Goal: Task Accomplishment & Management: Manage account settings

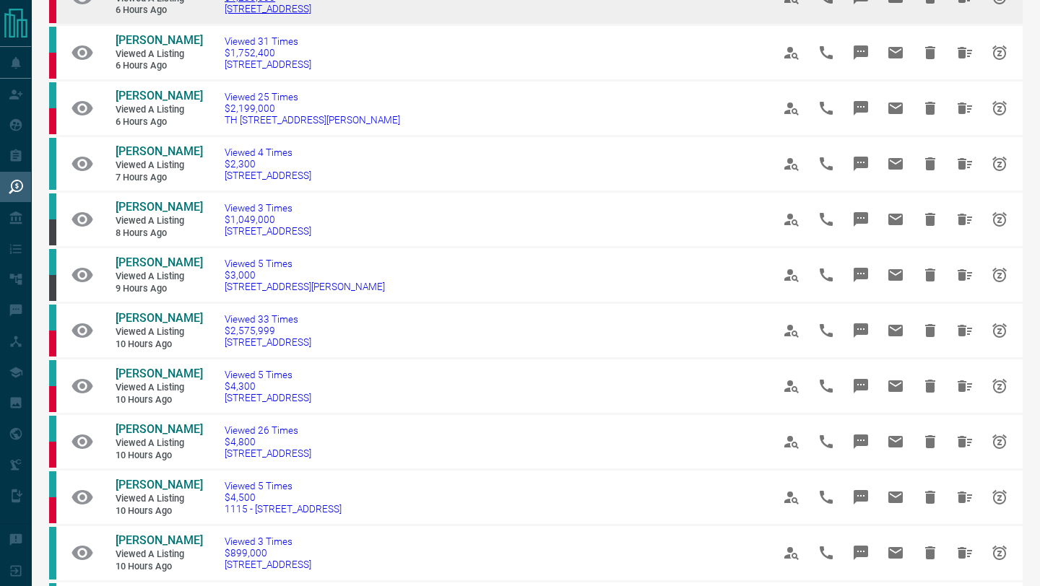
scroll to position [173, 0]
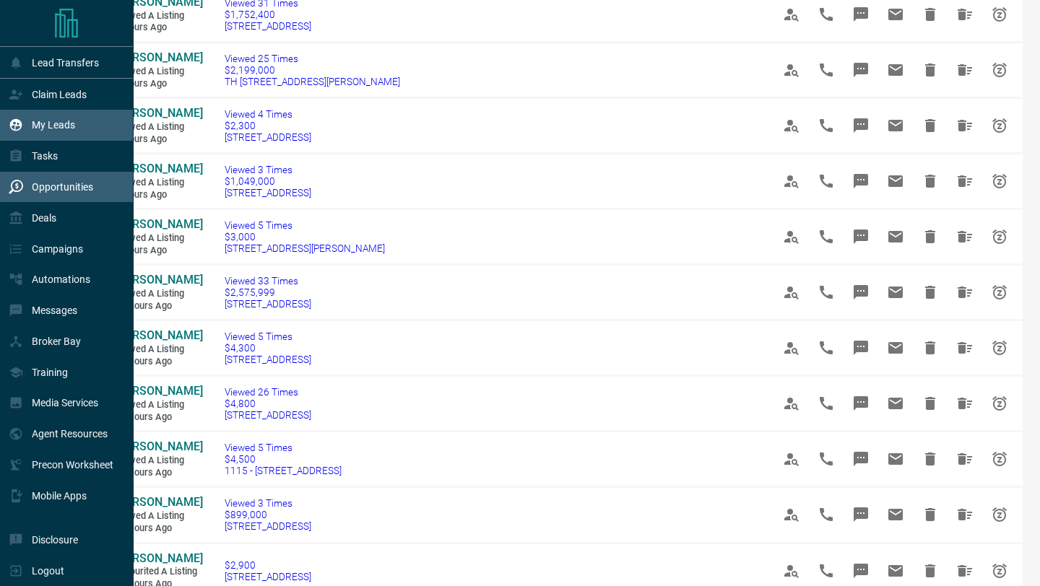
click at [13, 123] on icon at bounding box center [16, 125] width 12 height 12
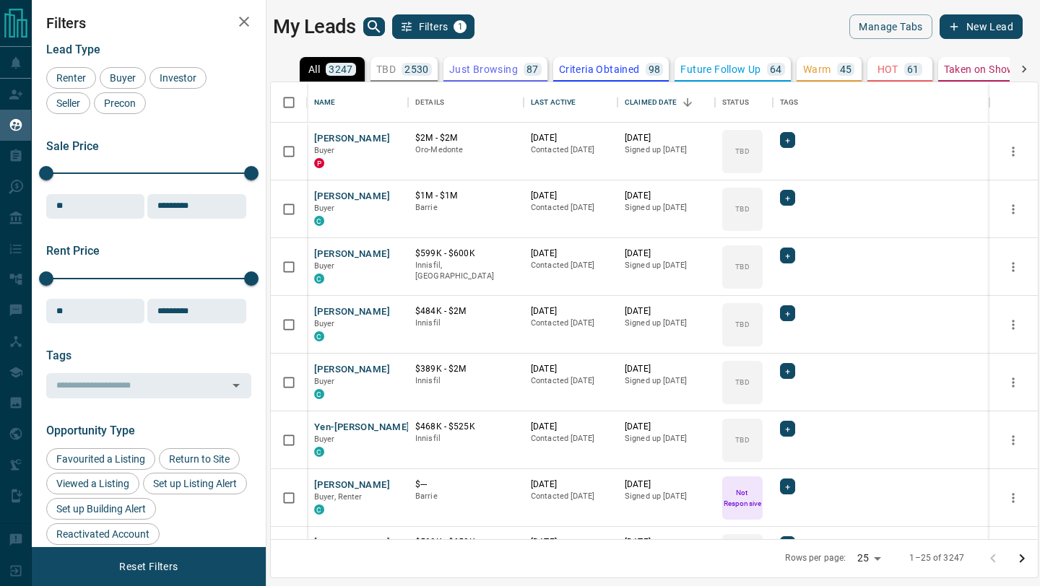
scroll to position [457, 767]
click at [547, 103] on div "Last Active" at bounding box center [553, 102] width 45 height 40
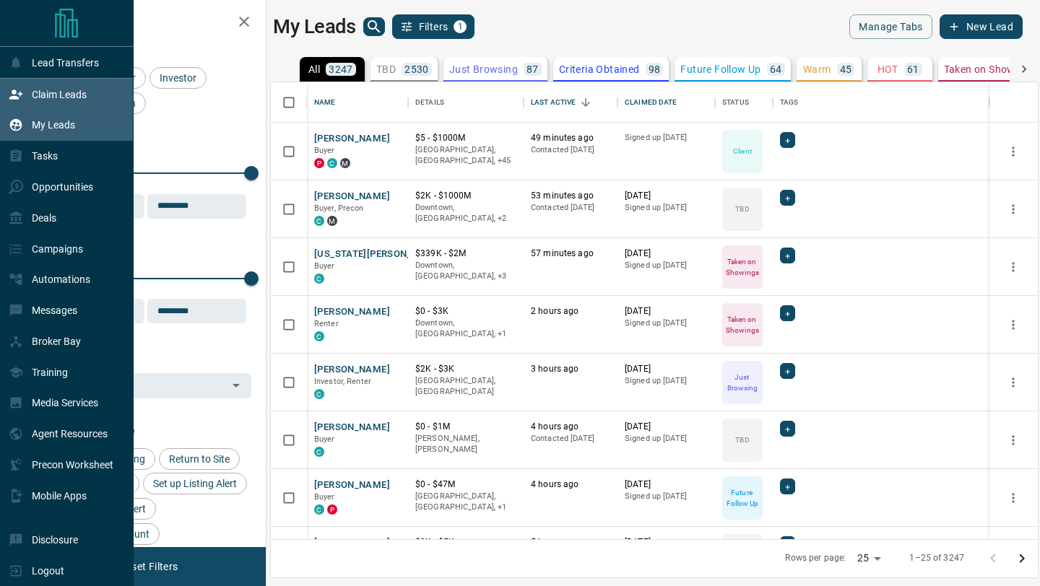
click at [22, 93] on icon at bounding box center [16, 94] width 14 height 14
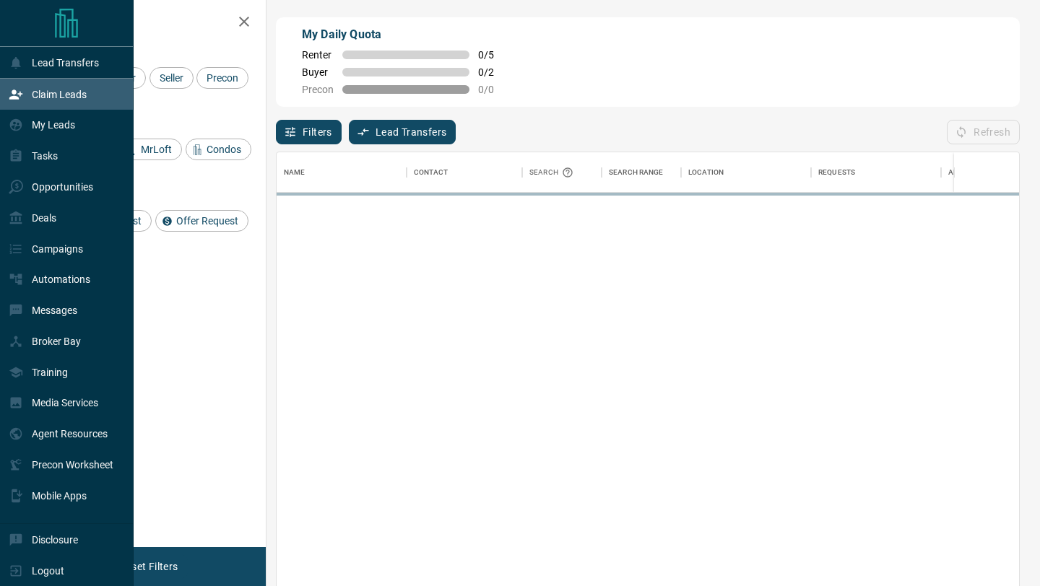
scroll to position [446, 742]
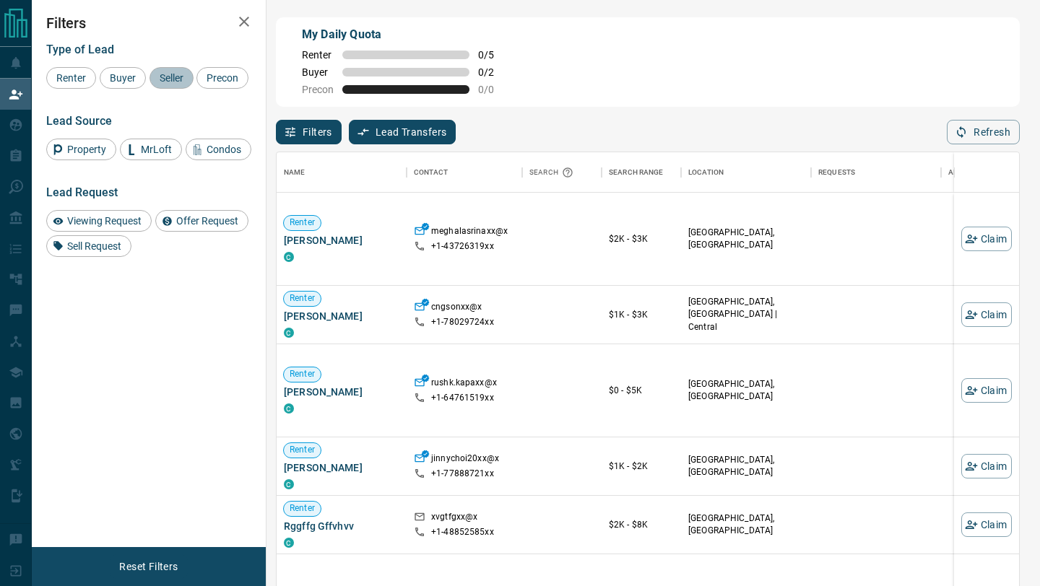
click at [155, 80] on span "Seller" at bounding box center [172, 78] width 34 height 12
click at [113, 75] on span "Buyer" at bounding box center [123, 78] width 36 height 12
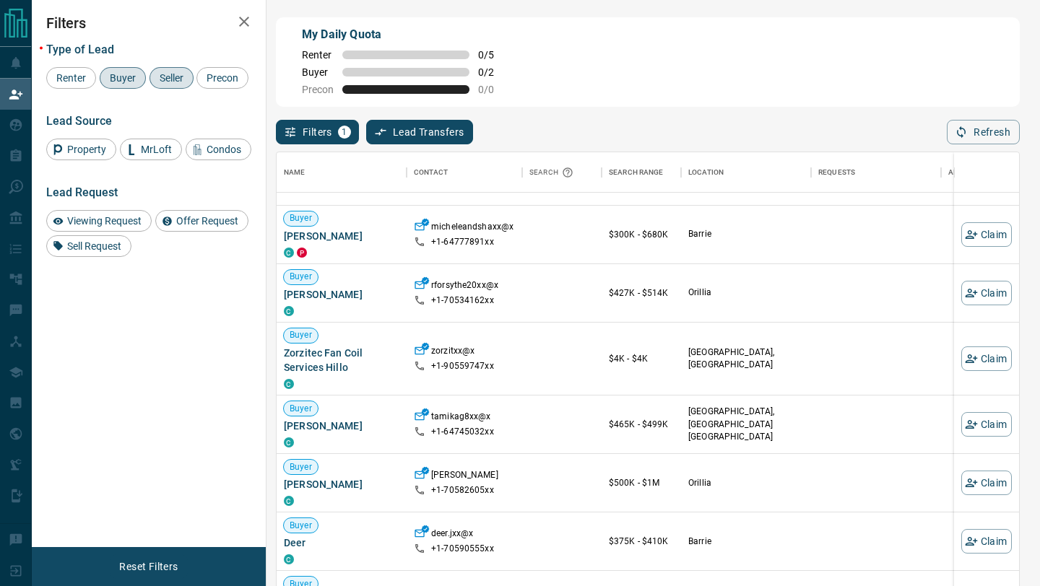
scroll to position [0, 0]
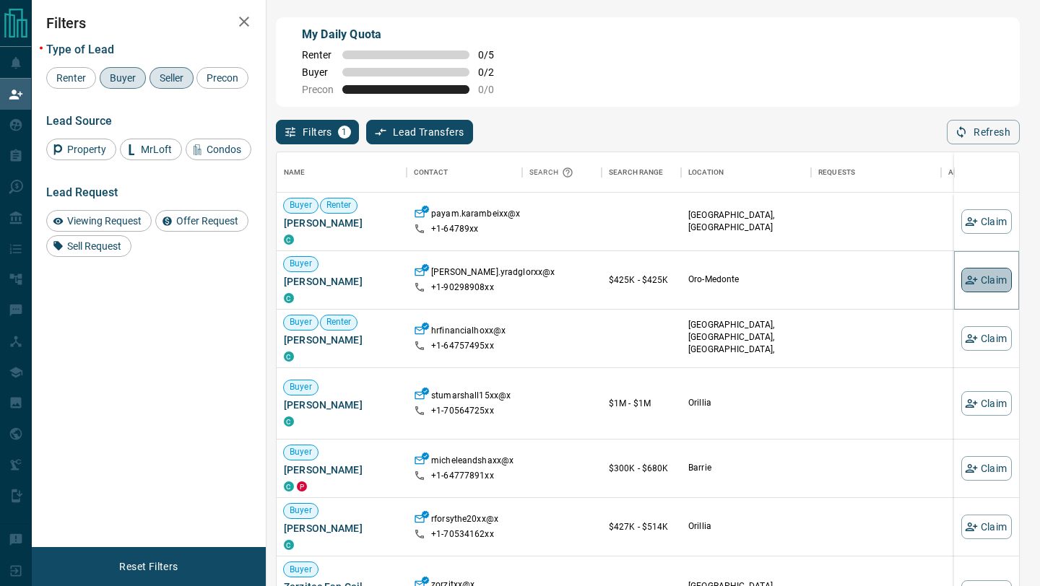
click at [969, 289] on button "Claim" at bounding box center [986, 280] width 51 height 25
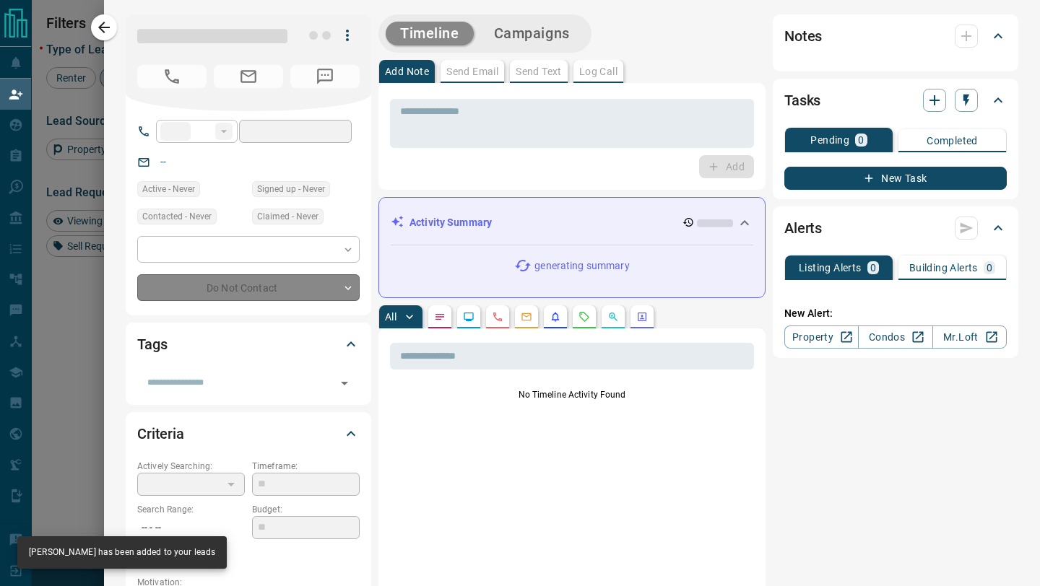
type input "**"
type input "**********"
type input "**"
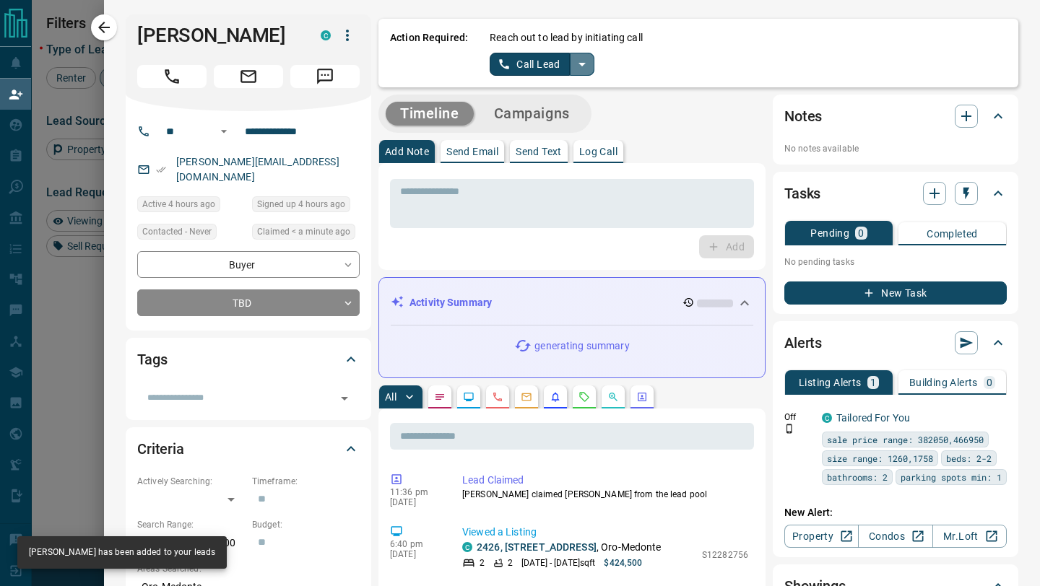
click at [582, 61] on icon "split button" at bounding box center [581, 64] width 17 height 17
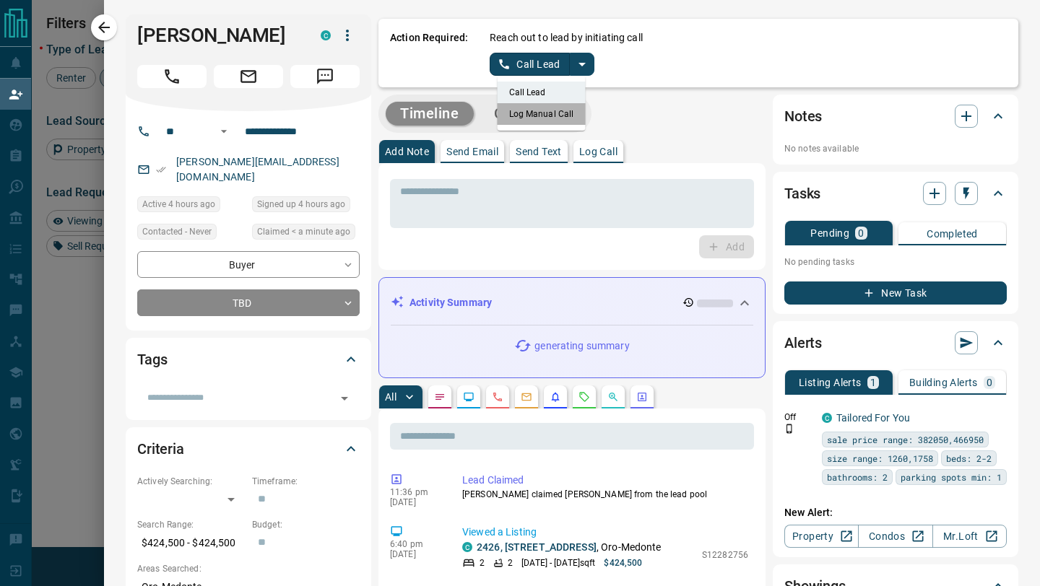
click at [545, 113] on li "Log Manual Call" at bounding box center [542, 114] width 88 height 22
click at [552, 59] on button "Log Manual Call" at bounding box center [537, 64] width 95 height 23
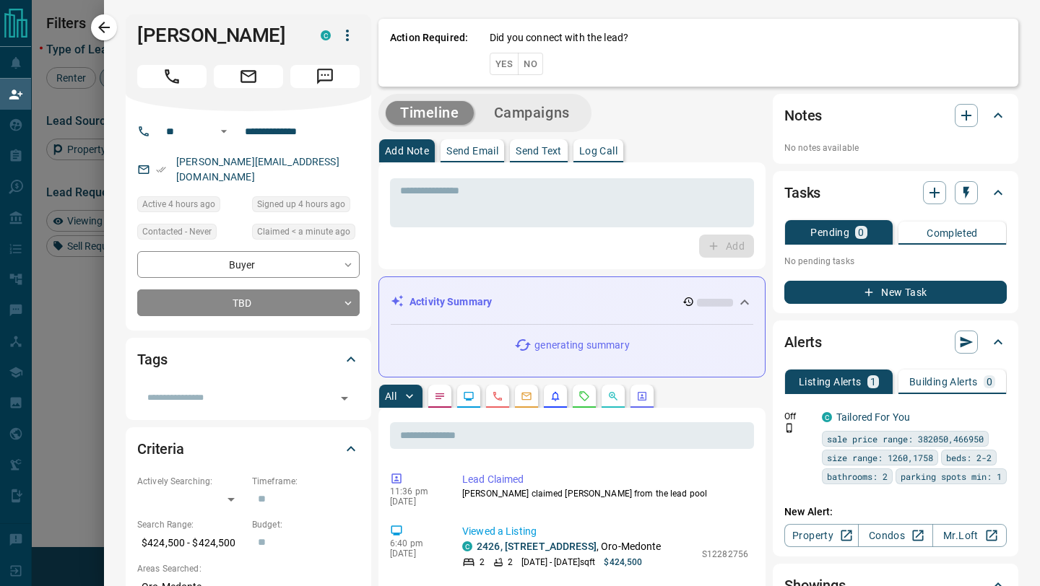
click at [534, 69] on button "No" at bounding box center [530, 64] width 25 height 22
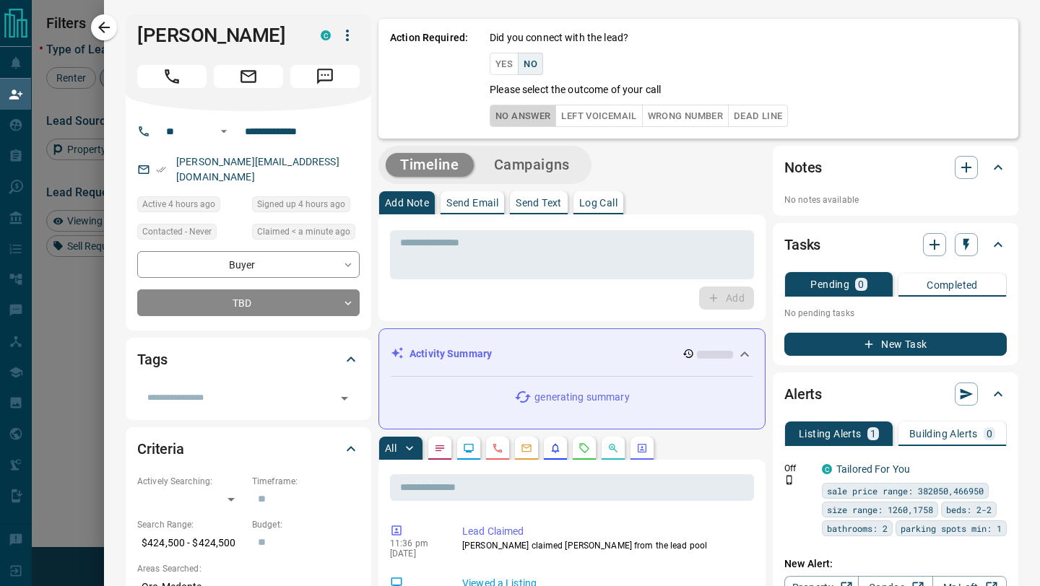
click at [533, 113] on button "No Answer" at bounding box center [523, 116] width 66 height 22
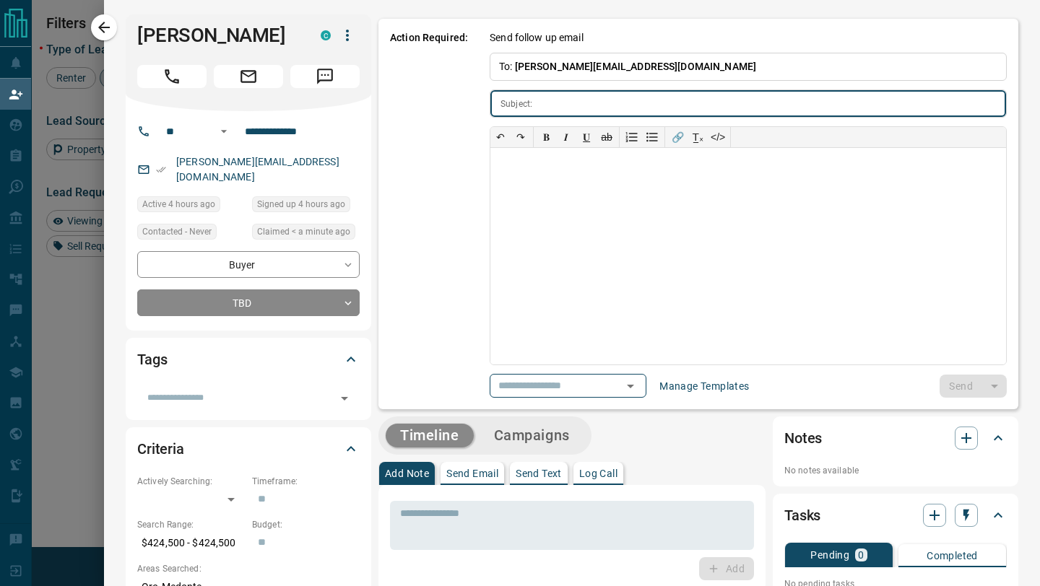
type input "**********"
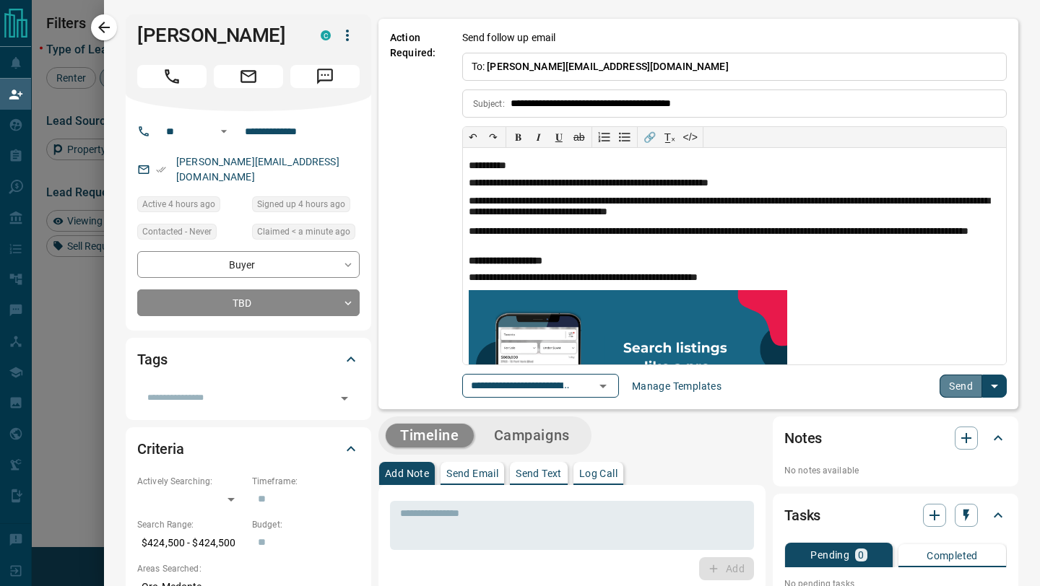
click at [952, 388] on button "Send" at bounding box center [961, 386] width 43 height 23
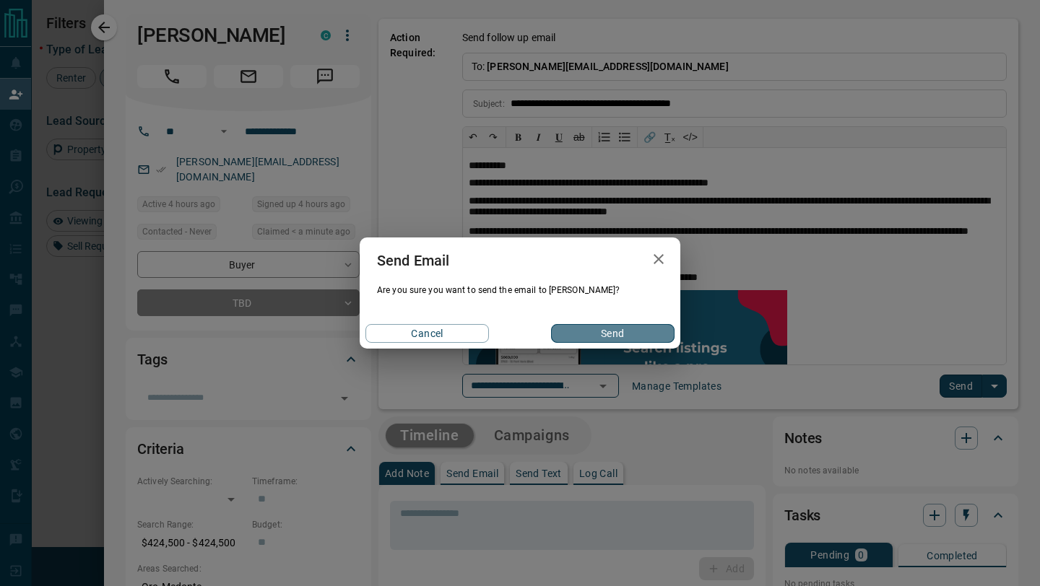
click at [603, 332] on button "Send" at bounding box center [613, 333] width 124 height 19
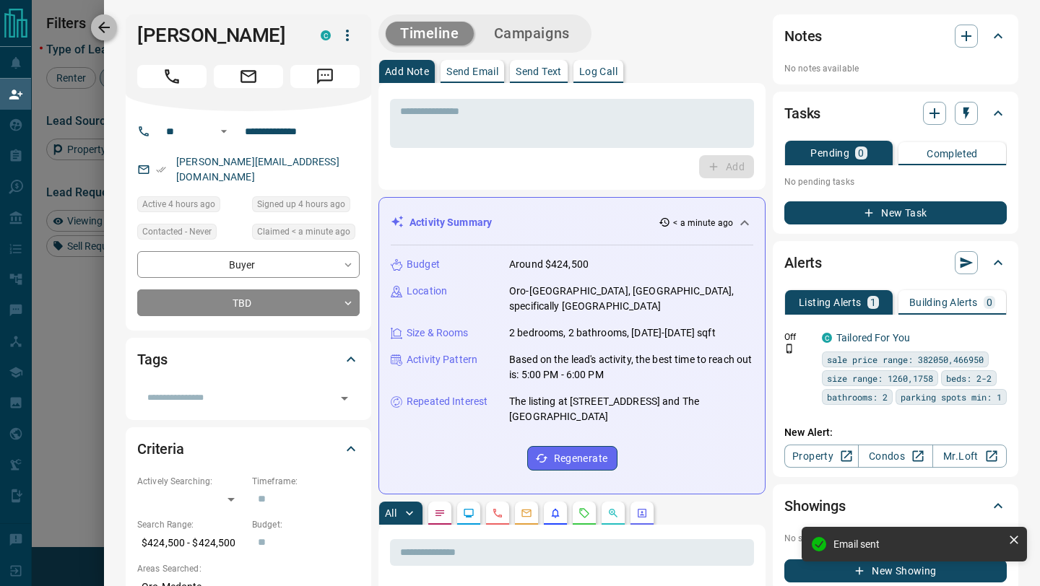
click at [113, 25] on button "button" at bounding box center [104, 27] width 26 height 26
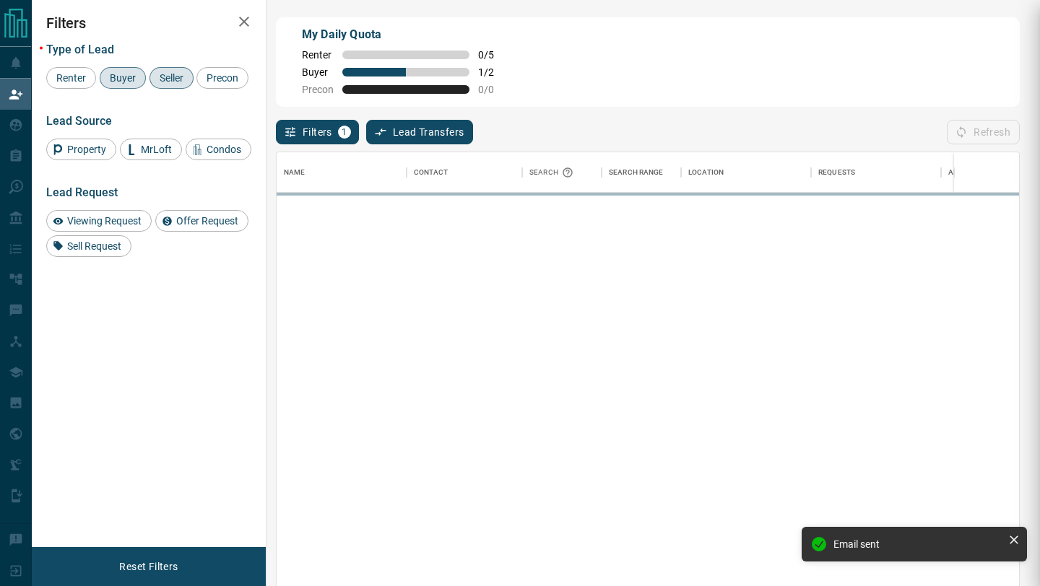
scroll to position [446, 742]
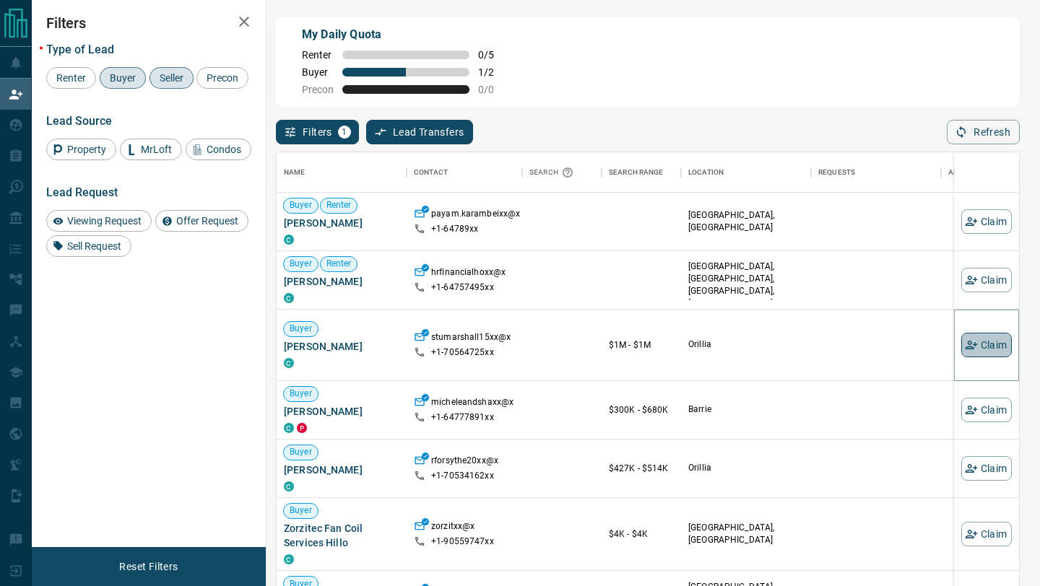
click at [979, 350] on button "Claim" at bounding box center [986, 345] width 51 height 25
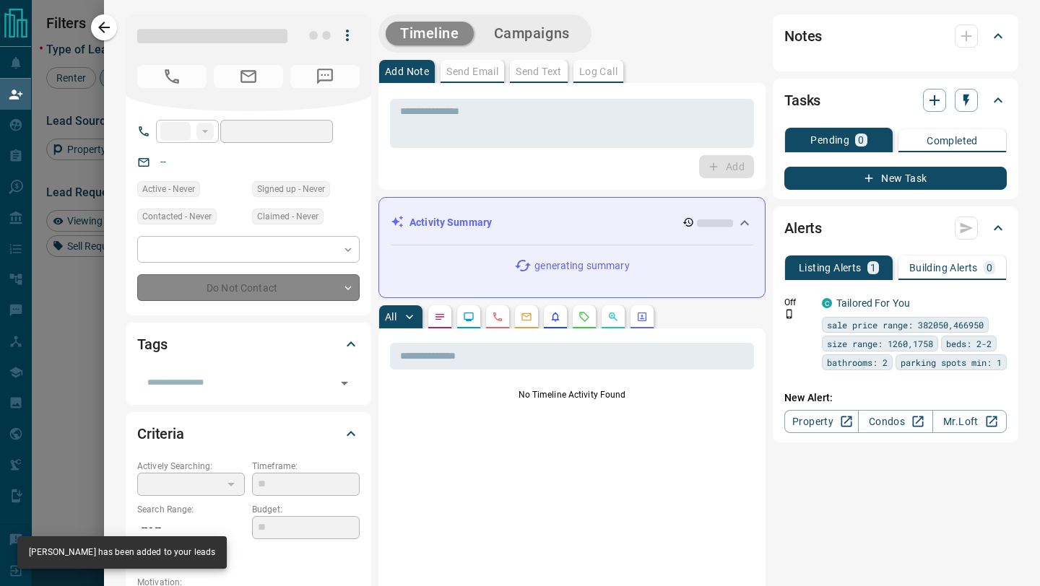
type input "**"
type input "**********"
type input "*"
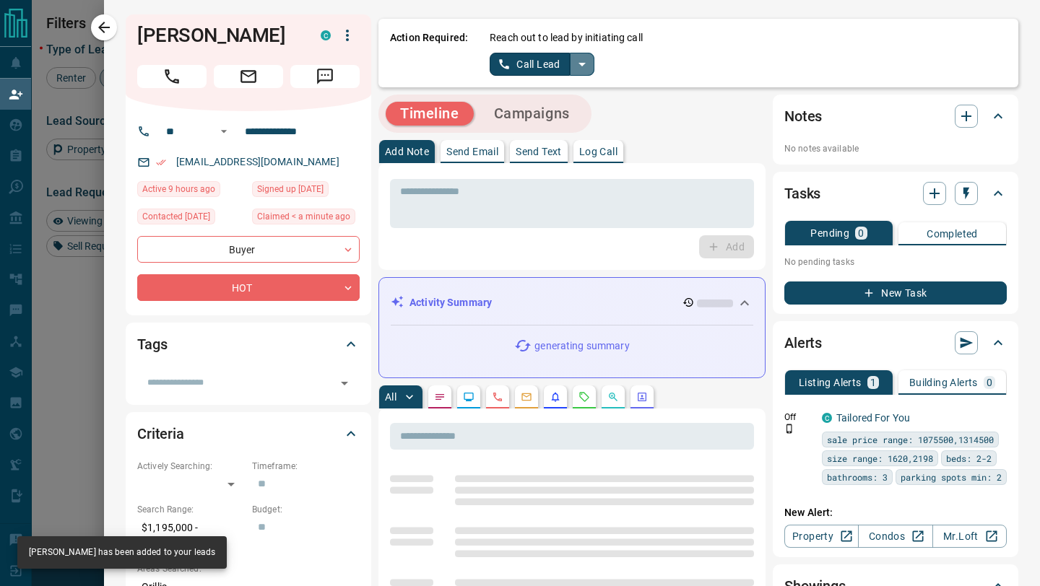
click at [577, 68] on icon "split button" at bounding box center [581, 64] width 17 height 17
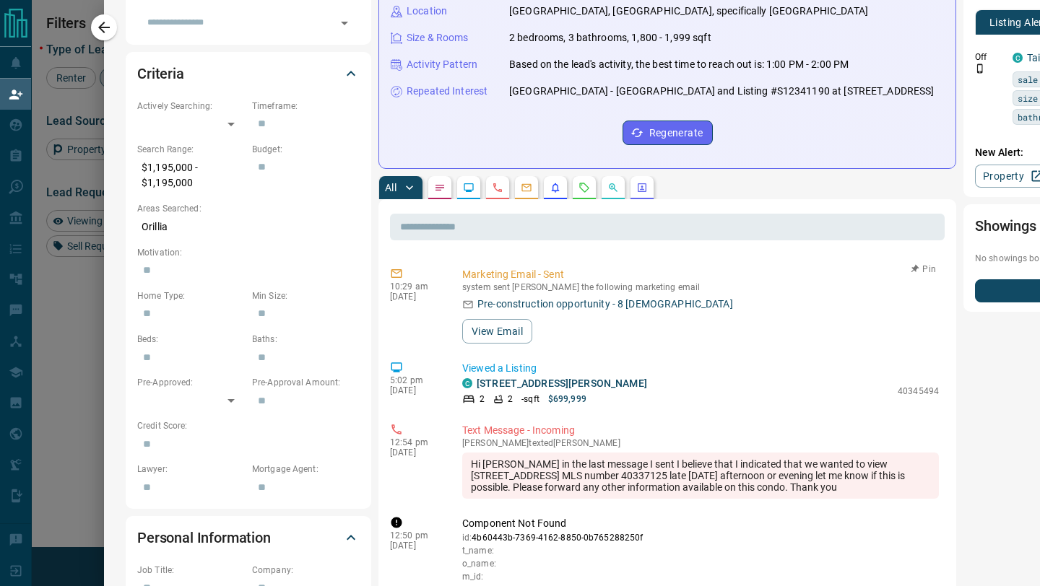
scroll to position [3821, 0]
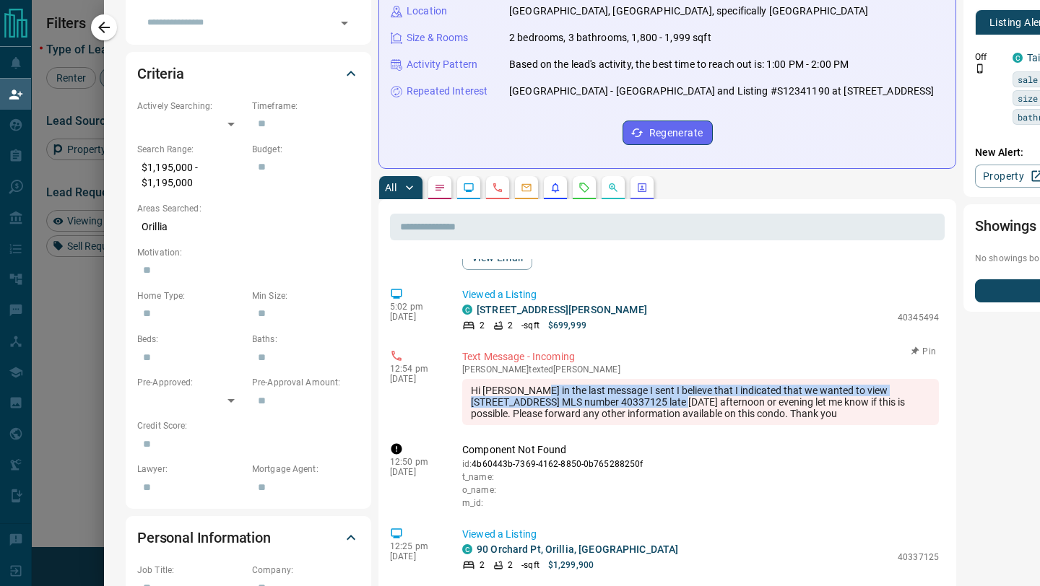
drag, startPoint x: 531, startPoint y: 449, endPoint x: 596, endPoint y: 459, distance: 65.7
click at [596, 425] on div "Hi [PERSON_NAME] in the last message I sent I believe that I indicated that we …" at bounding box center [700, 402] width 477 height 46
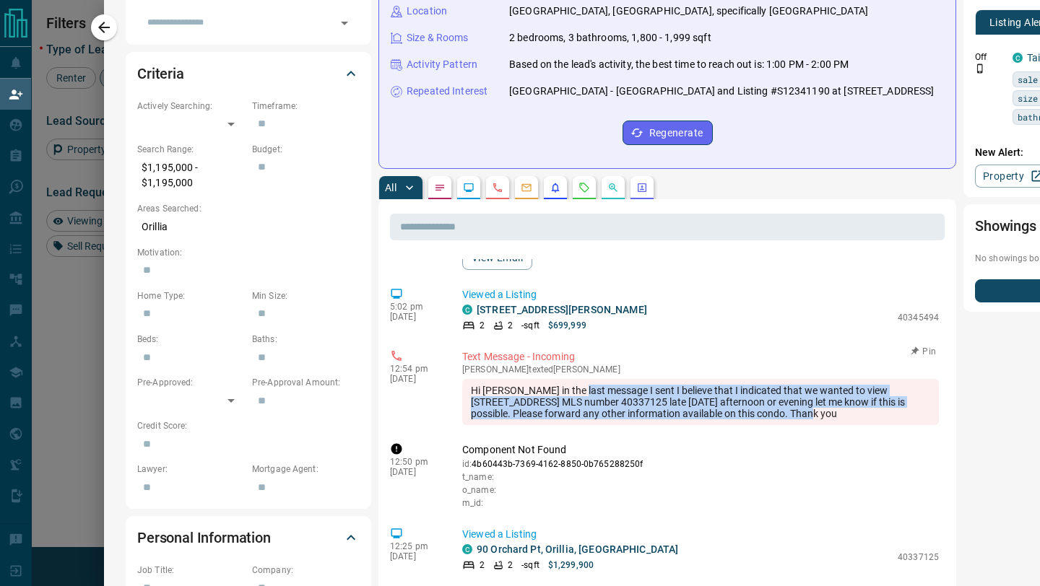
drag, startPoint x: 578, startPoint y: 446, endPoint x: 648, endPoint y: 462, distance: 72.0
click at [648, 425] on div "Hi [PERSON_NAME] in the last message I sent I believe that I indicated that we …" at bounding box center [700, 402] width 477 height 46
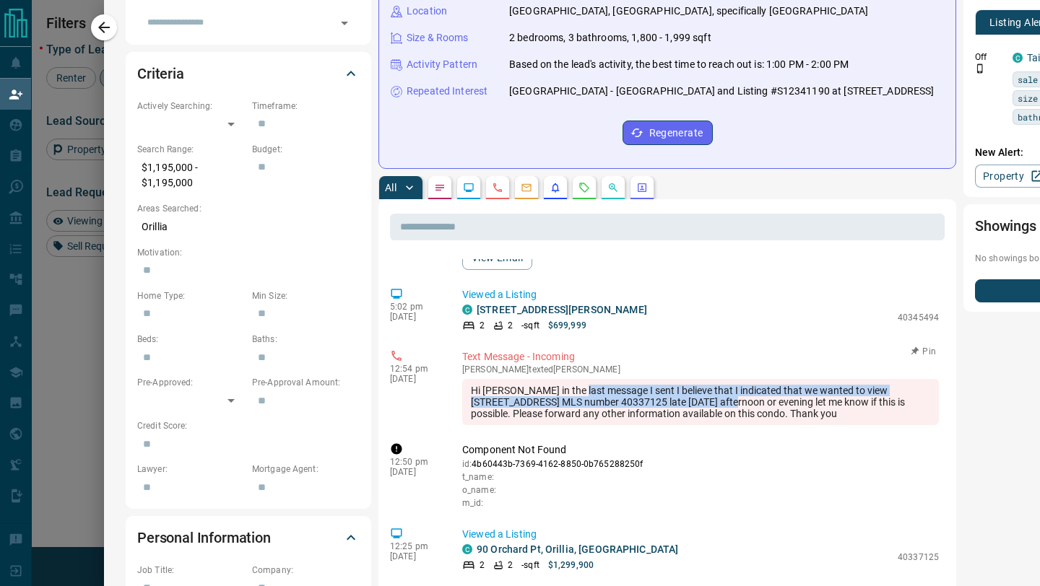
click at [648, 425] on div "Hi [PERSON_NAME] in the last message I sent I believe that I indicated that we …" at bounding box center [700, 402] width 477 height 46
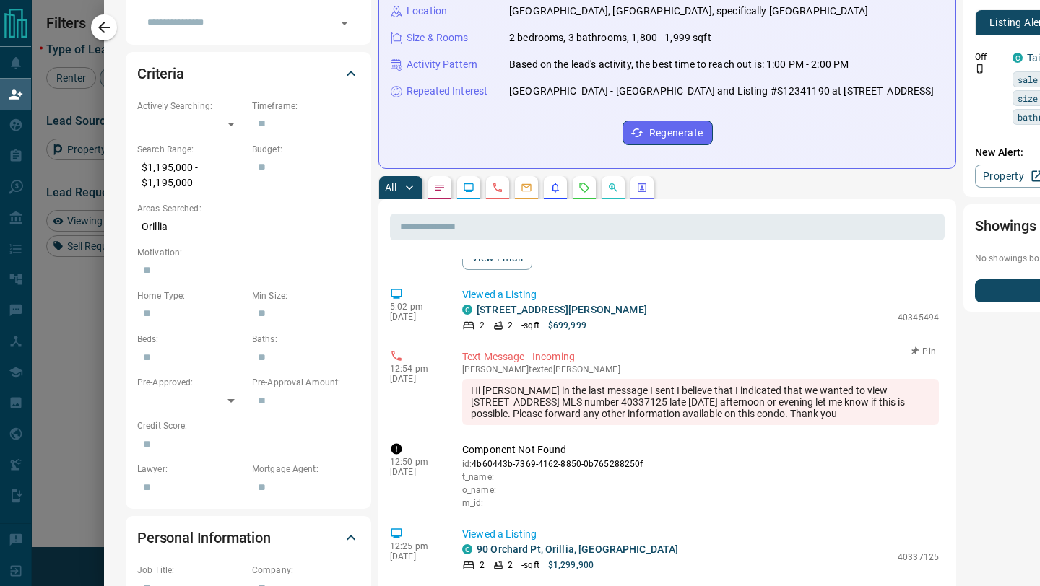
drag, startPoint x: 552, startPoint y: 451, endPoint x: 631, endPoint y: 457, distance: 79.0
click at [631, 425] on div "Hi [PERSON_NAME] in the last message I sent I believe that I indicated that we …" at bounding box center [700, 402] width 477 height 46
drag, startPoint x: 616, startPoint y: 454, endPoint x: 682, endPoint y: 466, distance: 66.7
click at [682, 425] on div "Hi [PERSON_NAME] in the last message I sent I believe that I indicated that we …" at bounding box center [700, 402] width 477 height 46
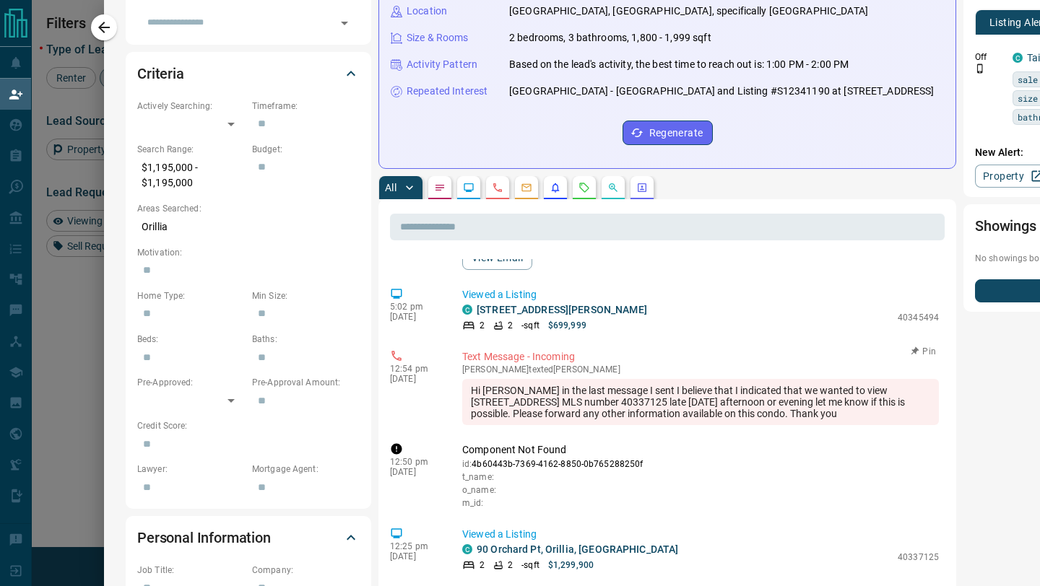
click at [682, 425] on div "Hi [PERSON_NAME] in the last message I sent I believe that I indicated that we …" at bounding box center [700, 402] width 477 height 46
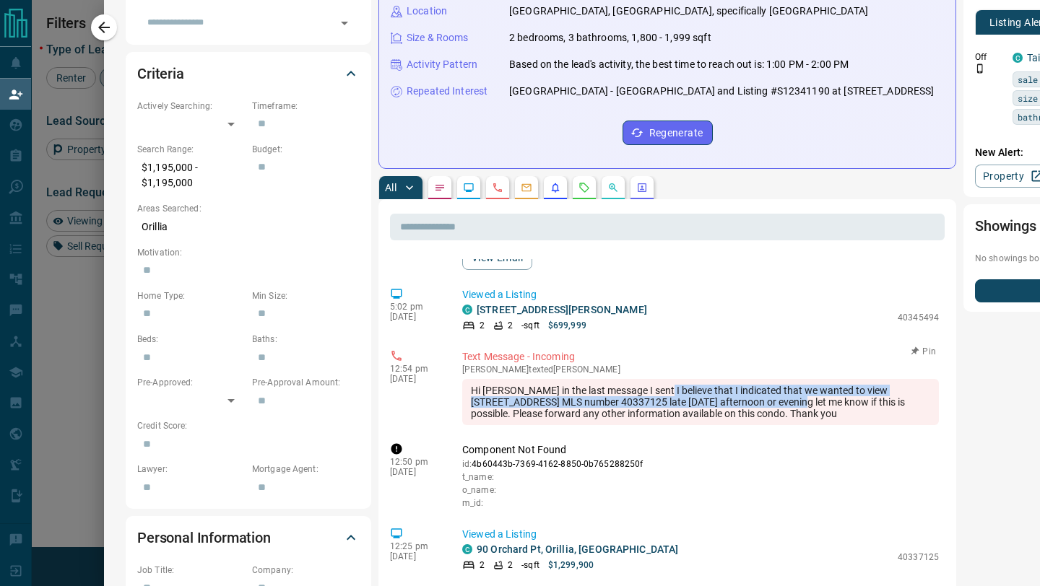
drag, startPoint x: 656, startPoint y: 443, endPoint x: 718, endPoint y: 455, distance: 63.2
click at [718, 425] on div "Hi [PERSON_NAME] in the last message I sent I believe that I indicated that we …" at bounding box center [700, 402] width 477 height 46
drag, startPoint x: 656, startPoint y: 455, endPoint x: 684, endPoint y: 468, distance: 31.0
click at [684, 425] on div "Hi [PERSON_NAME] in the last message I sent I believe that I indicated that we …" at bounding box center [700, 402] width 477 height 46
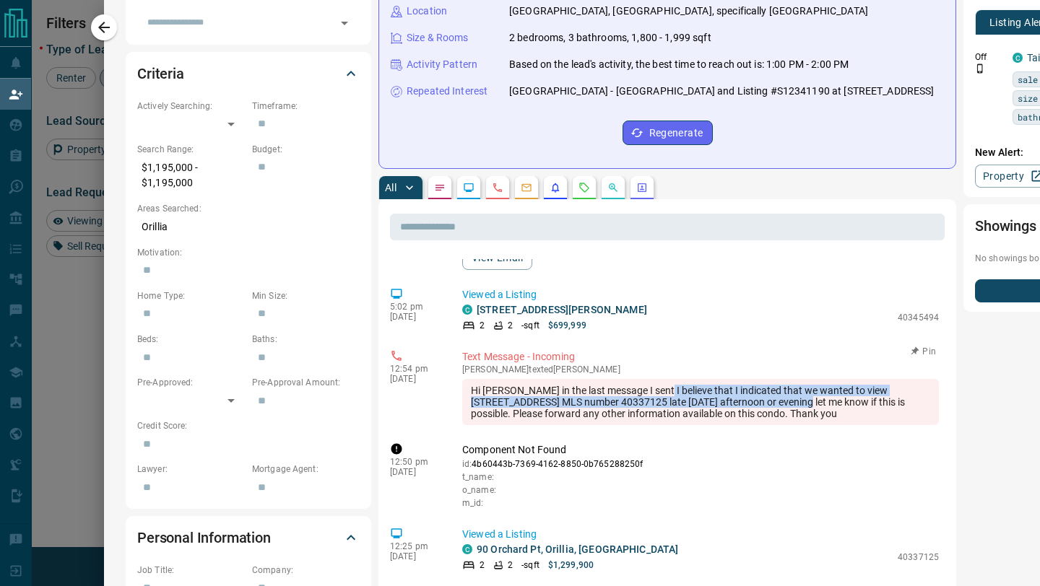
click at [684, 425] on div "Hi [PERSON_NAME] in the last message I sent I believe that I indicated that we …" at bounding box center [700, 402] width 477 height 46
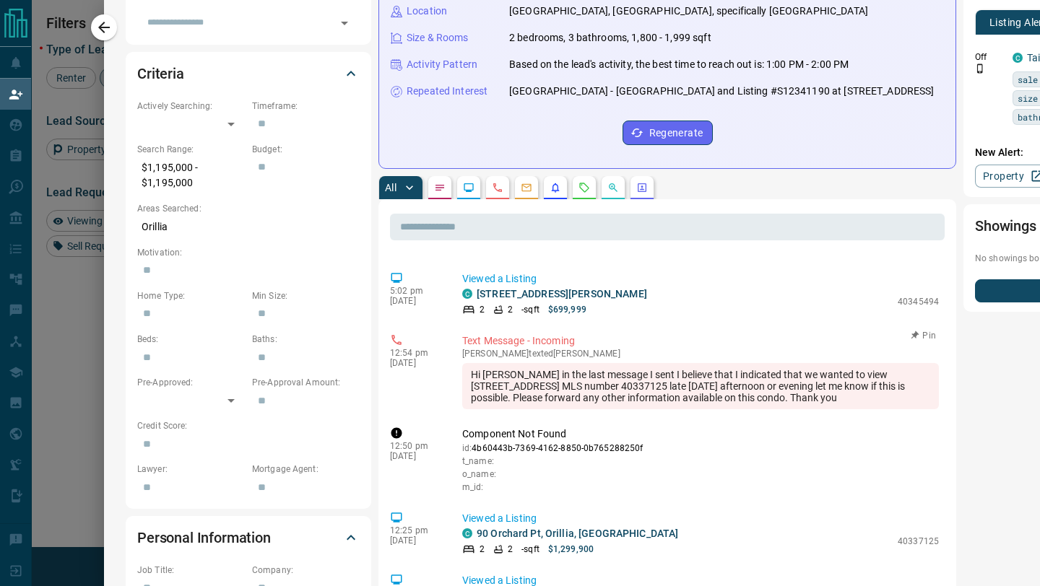
scroll to position [3958, 0]
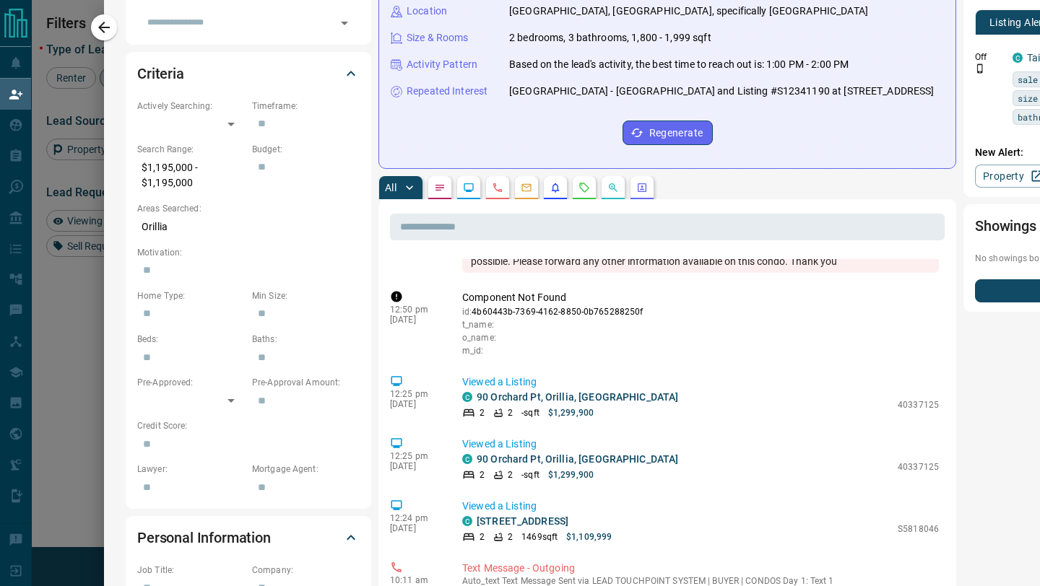
drag, startPoint x: 582, startPoint y: 308, endPoint x: 655, endPoint y: 320, distance: 73.9
click at [655, 273] on div "Hi [PERSON_NAME] in the last message I sent I believe that I indicated that we …" at bounding box center [700, 250] width 477 height 46
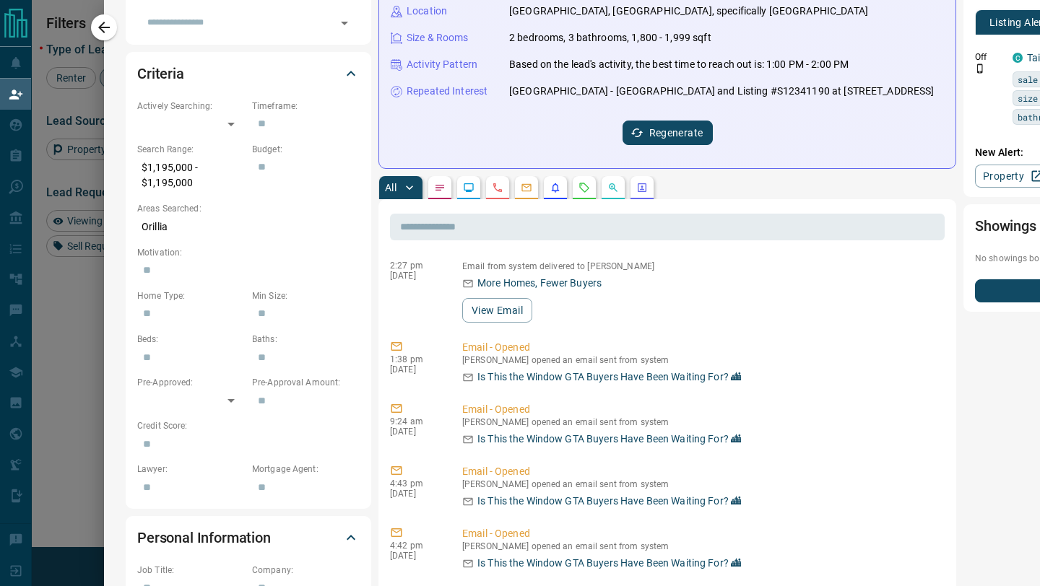
scroll to position [0, 0]
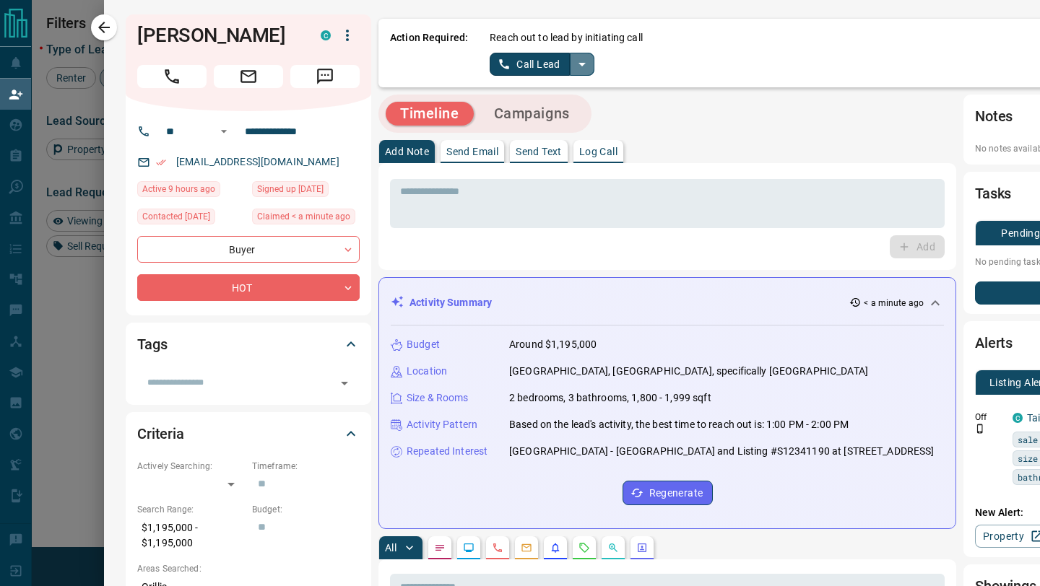
click at [588, 56] on icon "split button" at bounding box center [581, 64] width 17 height 17
click at [555, 111] on li "Log Manual Call" at bounding box center [542, 114] width 88 height 22
click at [553, 62] on button "Log Manual Call" at bounding box center [537, 64] width 95 height 23
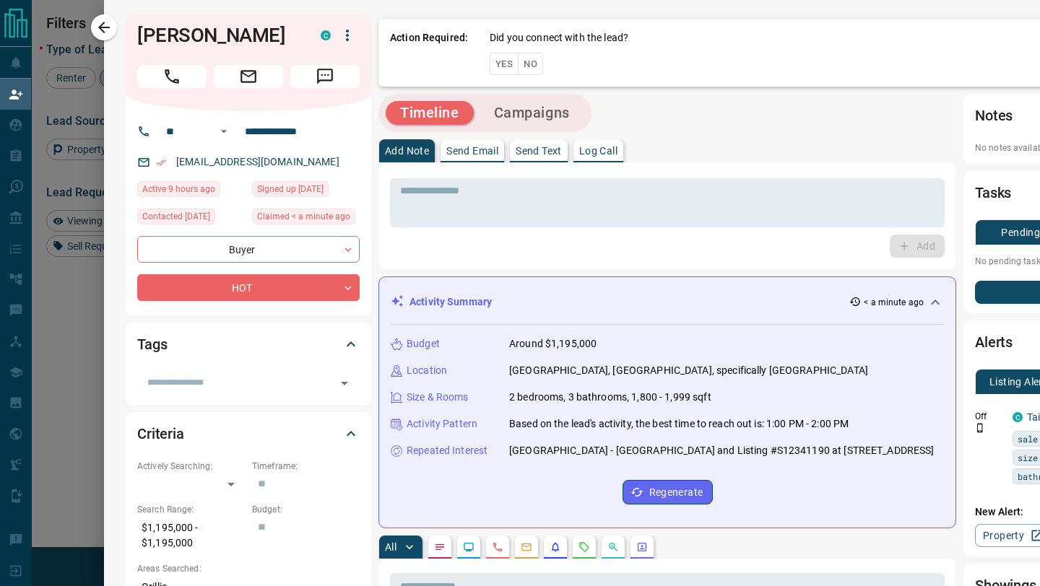
click at [532, 64] on button "No" at bounding box center [530, 64] width 25 height 22
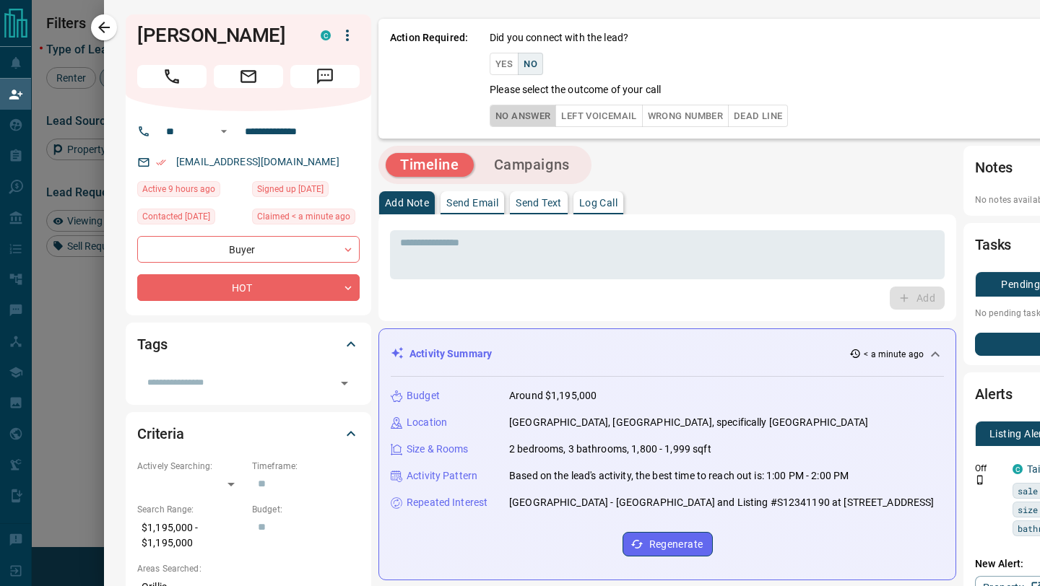
click at [516, 124] on button "No Answer" at bounding box center [523, 116] width 66 height 22
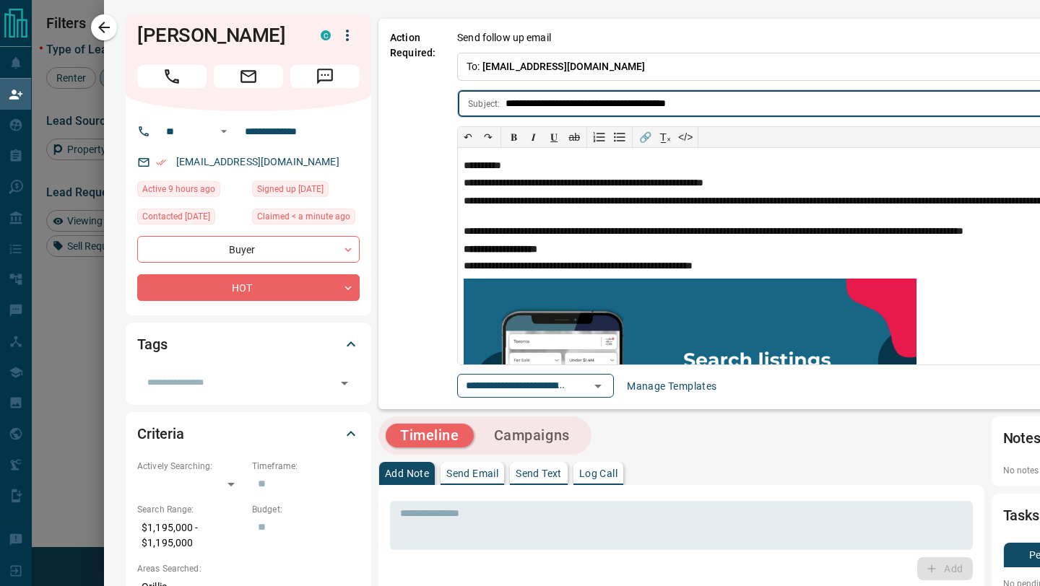
scroll to position [0, 209]
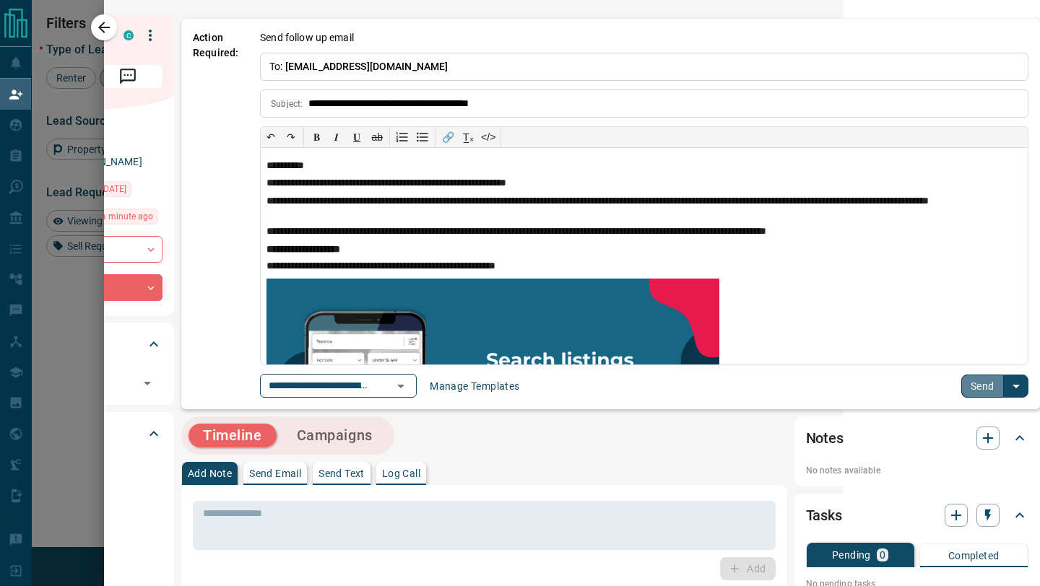
click at [993, 385] on button "Send" at bounding box center [982, 386] width 43 height 23
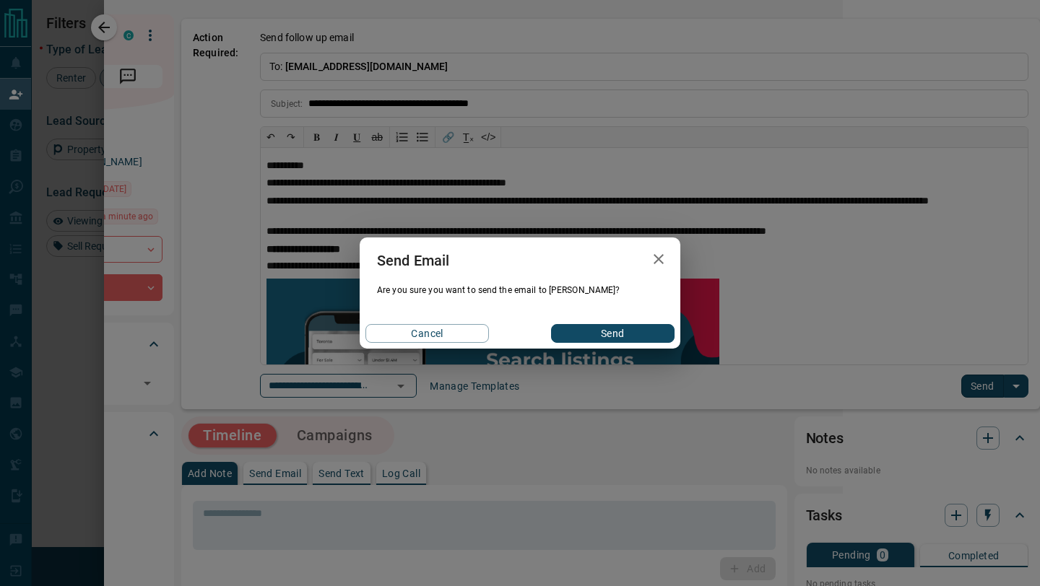
click at [651, 332] on button "Send" at bounding box center [613, 333] width 124 height 19
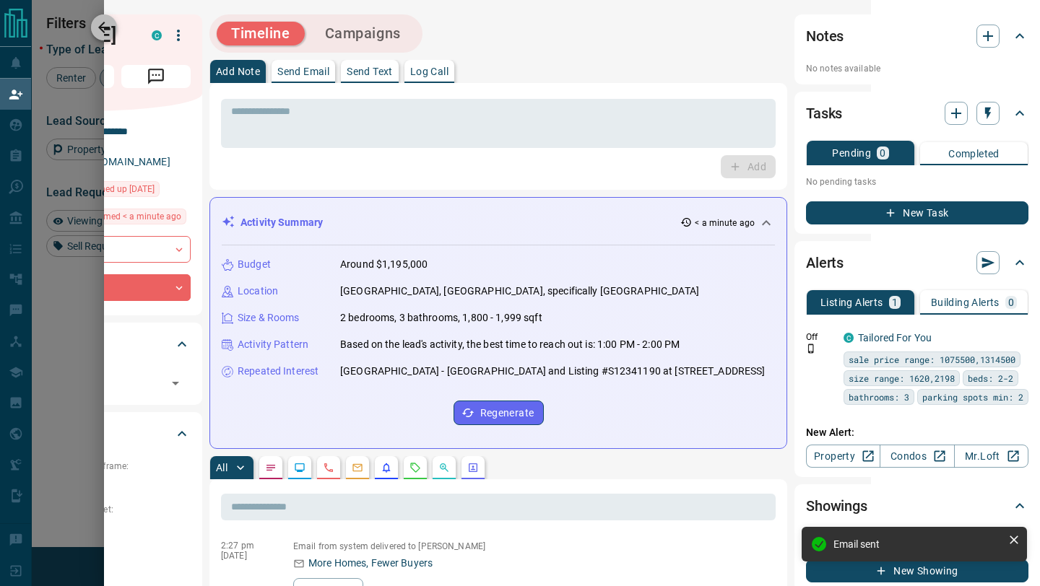
click at [104, 25] on icon "button" at bounding box center [103, 27] width 17 height 17
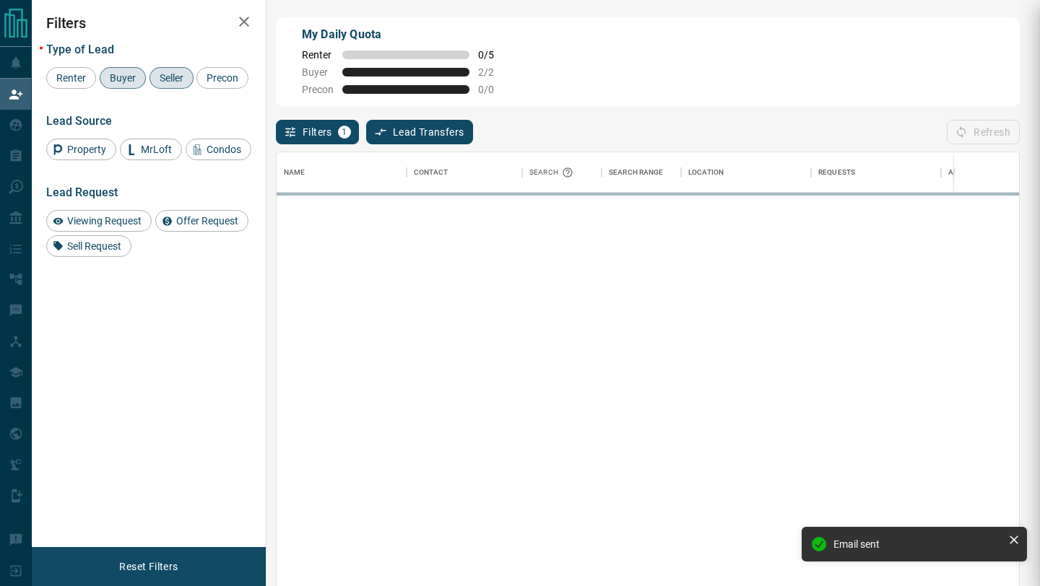
scroll to position [446, 742]
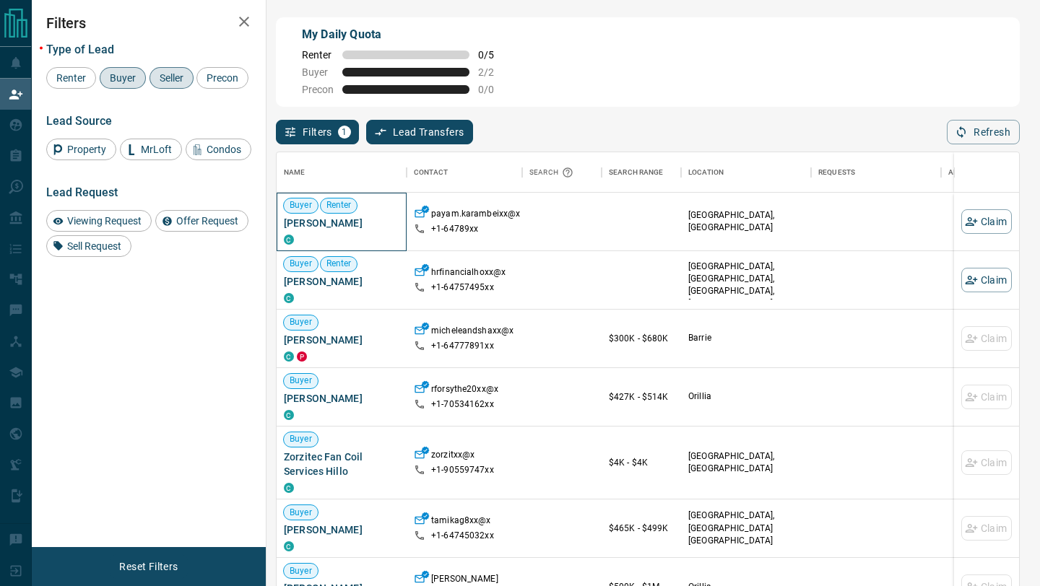
drag, startPoint x: 381, startPoint y: 223, endPoint x: 281, endPoint y: 222, distance: 100.4
click at [281, 222] on div "Buyer Renter [PERSON_NAME] C" at bounding box center [342, 222] width 130 height 59
copy span "[PERSON_NAME]"
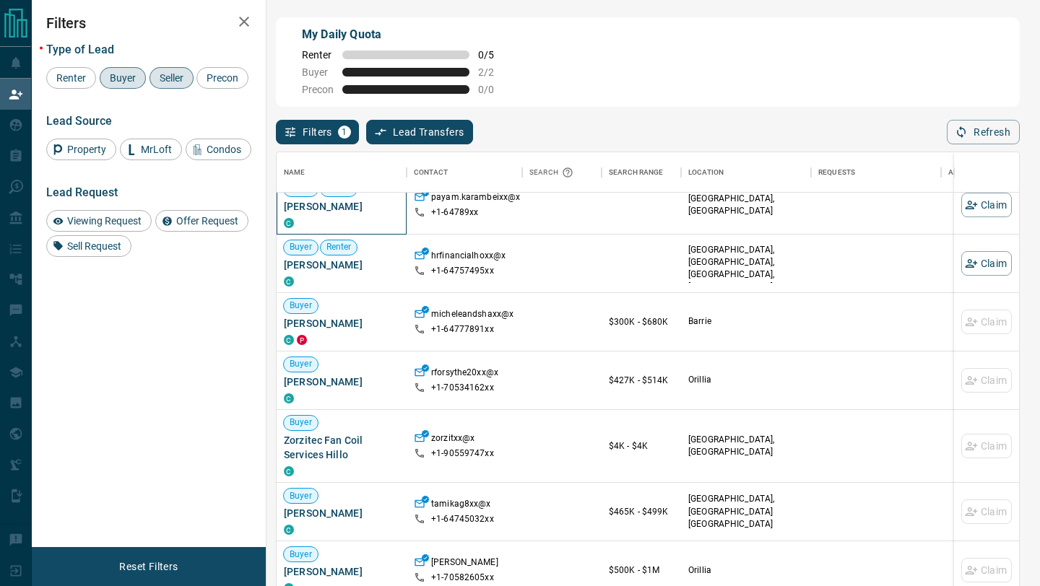
scroll to position [0, 0]
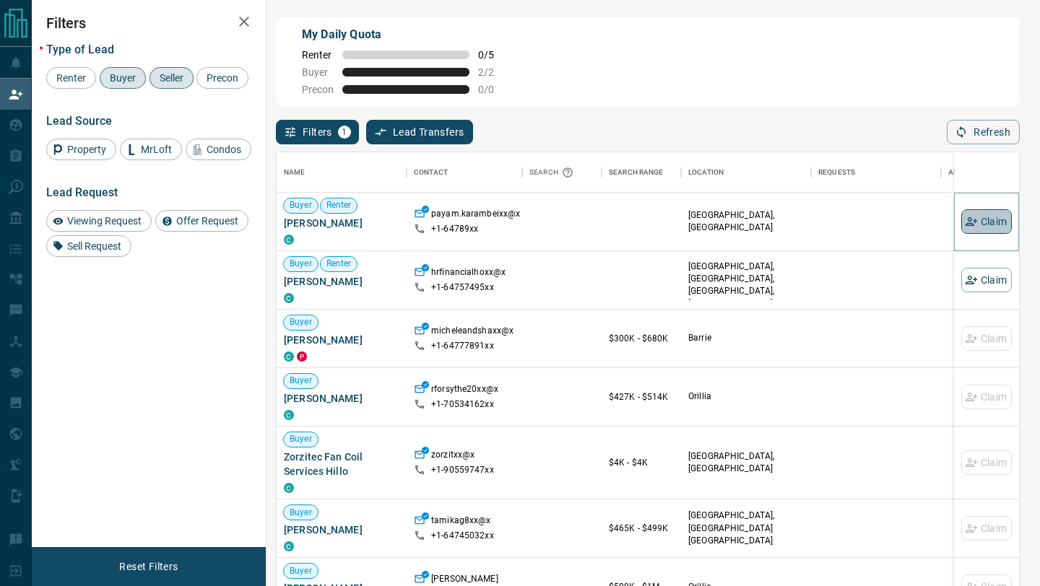
click at [970, 219] on icon "button" at bounding box center [971, 221] width 13 height 13
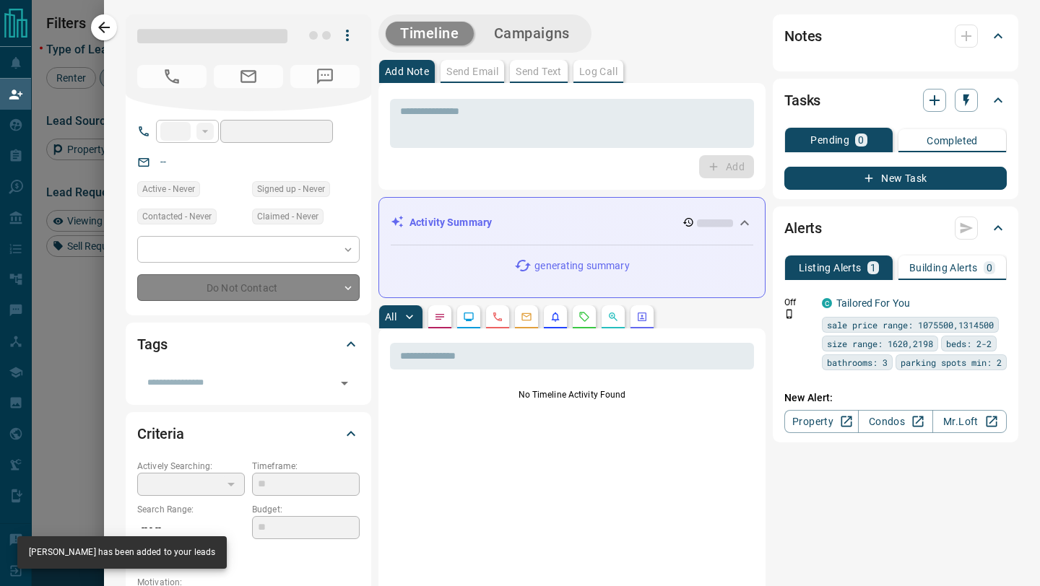
type input "**"
type input "**********"
type input "**"
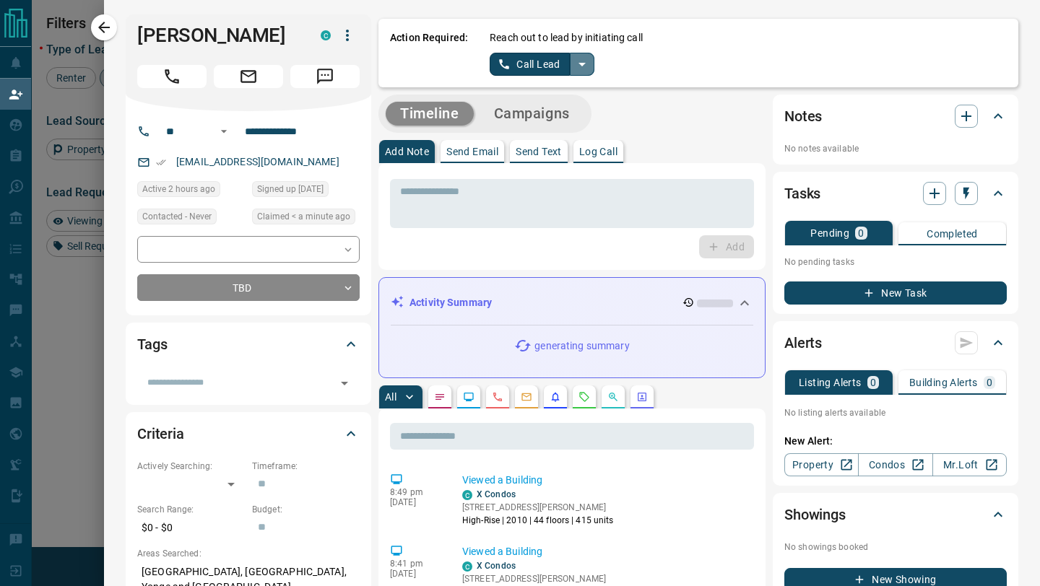
click at [577, 66] on icon "split button" at bounding box center [581, 64] width 17 height 17
click at [541, 108] on li "Log Manual Call" at bounding box center [542, 114] width 88 height 22
click at [545, 70] on button "Log Manual Call" at bounding box center [537, 64] width 95 height 23
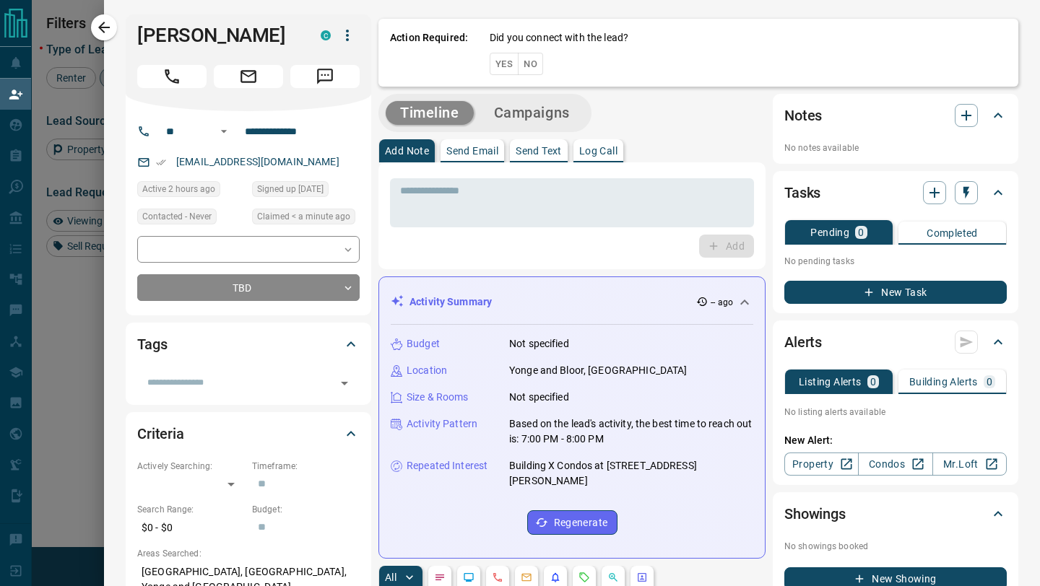
click at [537, 67] on button "No" at bounding box center [530, 64] width 25 height 22
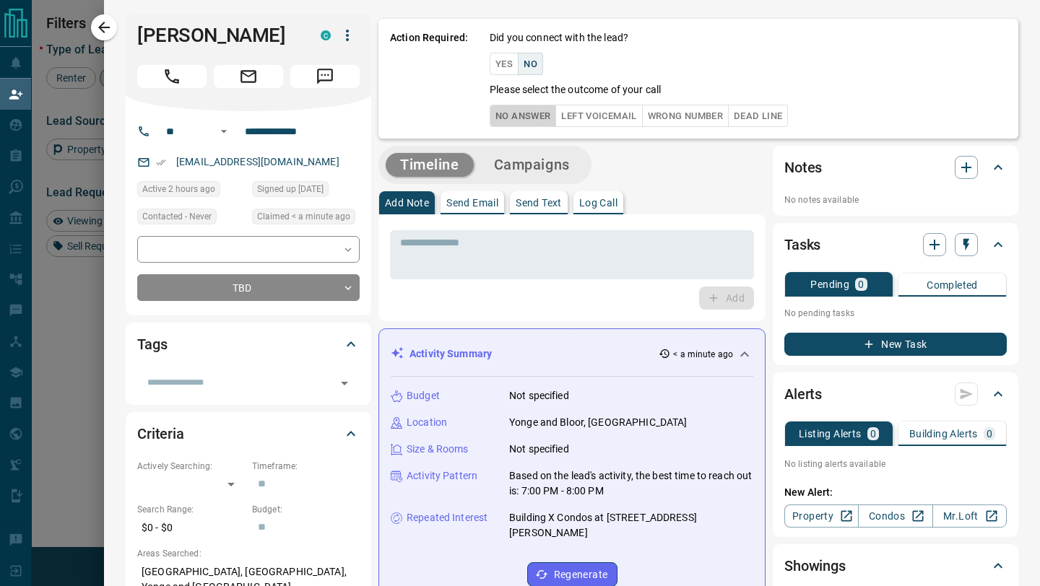
click at [547, 115] on button "No Answer" at bounding box center [523, 116] width 66 height 22
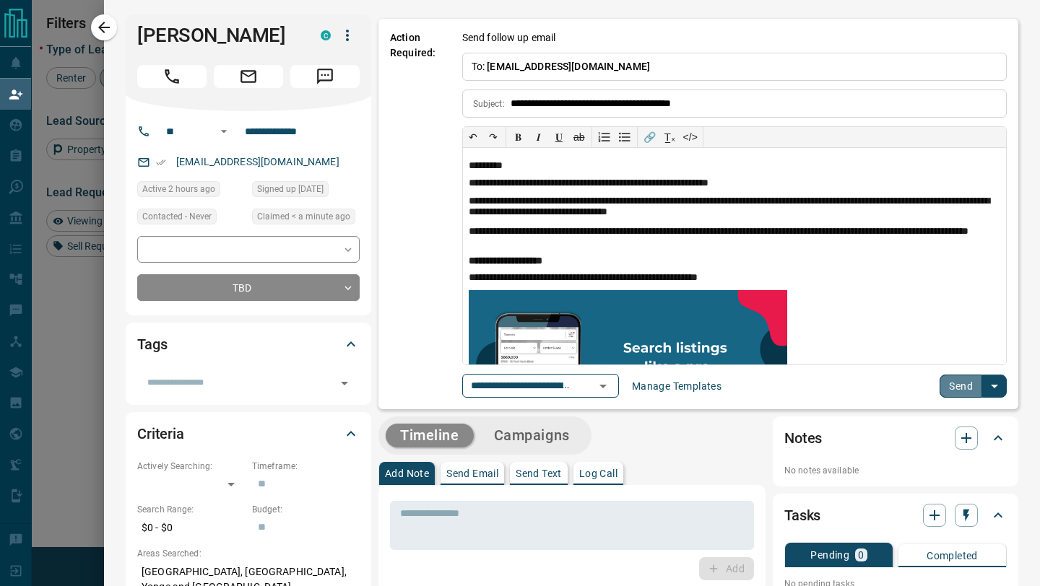
click at [967, 381] on button "Send" at bounding box center [961, 386] width 43 height 23
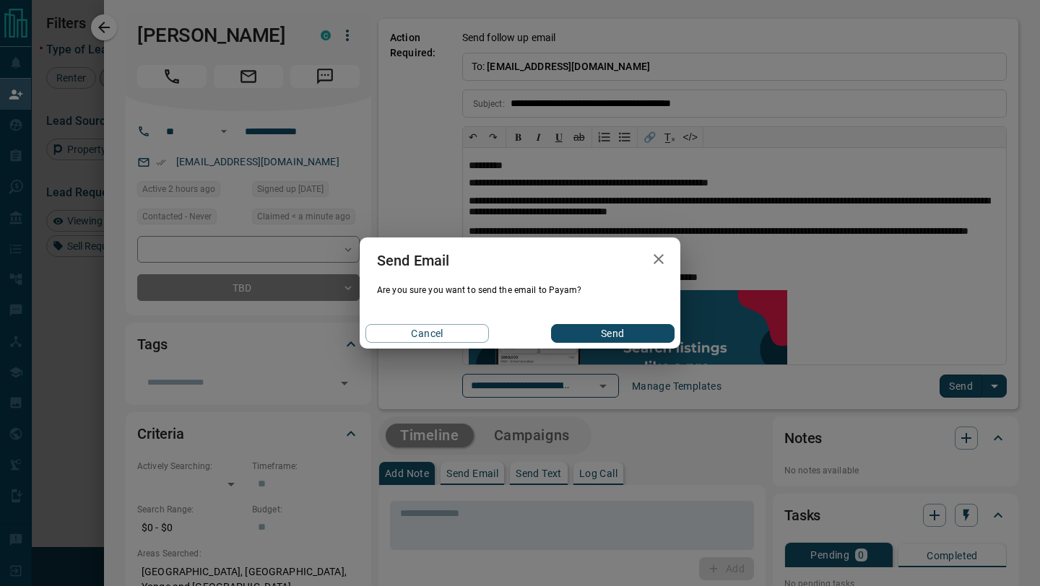
click at [630, 334] on button "Send" at bounding box center [613, 333] width 124 height 19
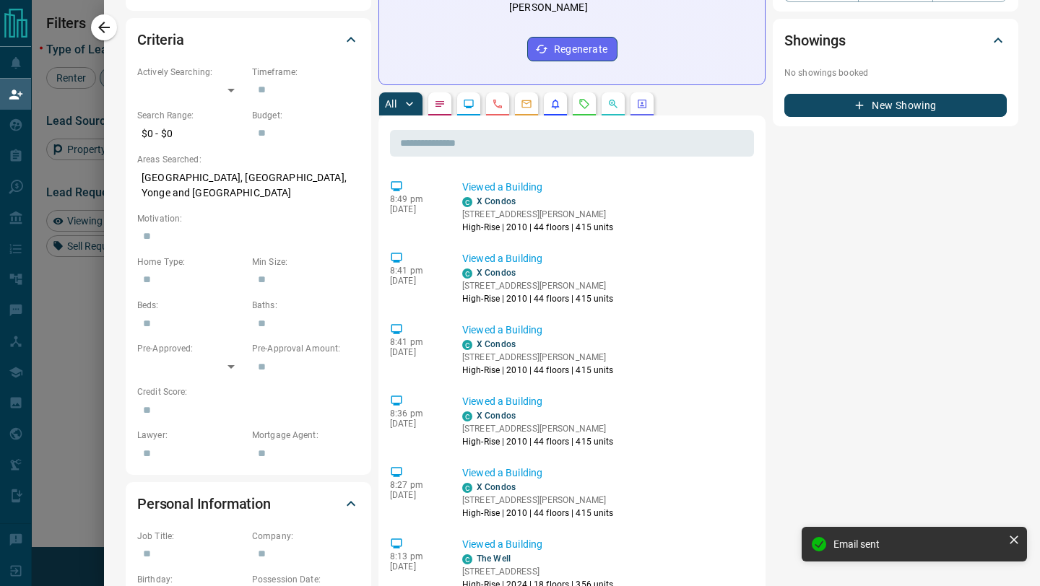
scroll to position [416, 0]
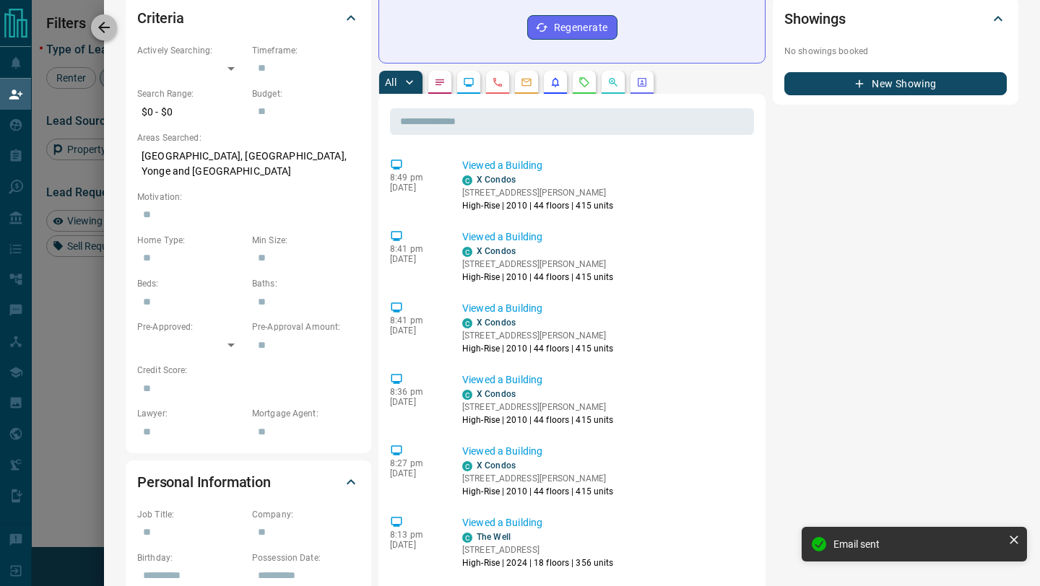
click at [103, 19] on icon "button" at bounding box center [103, 27] width 17 height 17
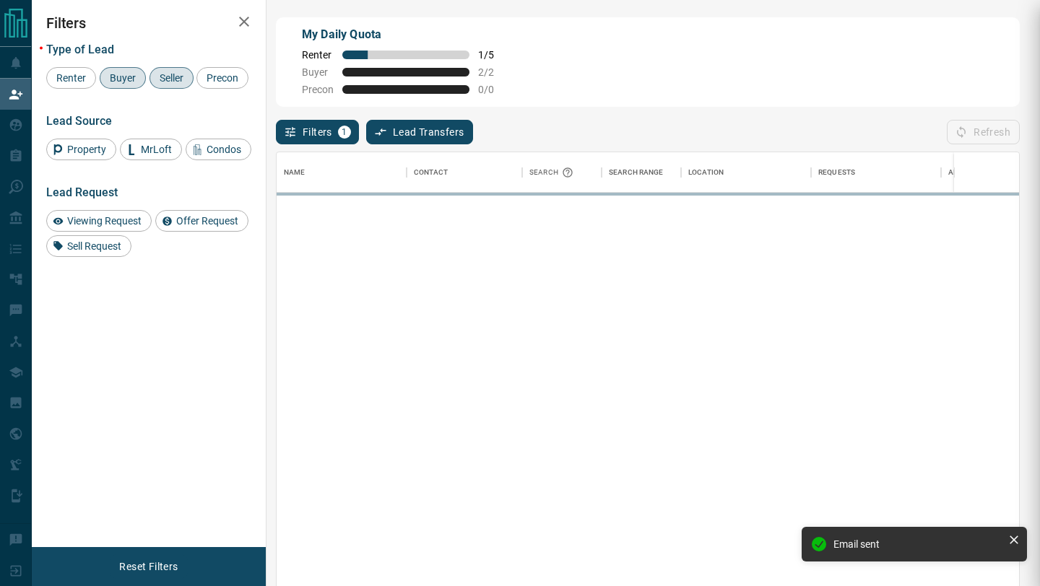
scroll to position [446, 742]
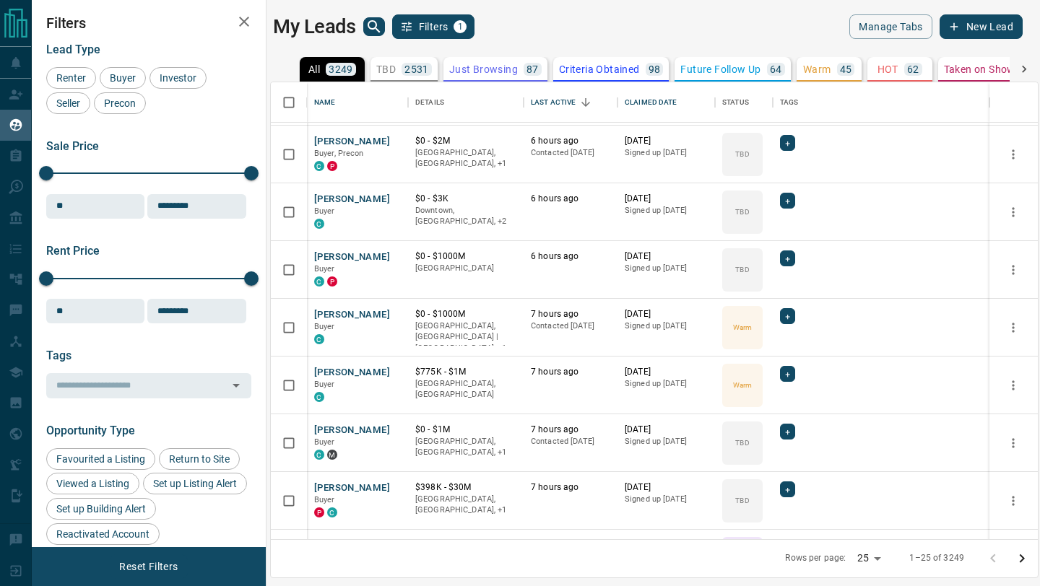
scroll to position [707, 0]
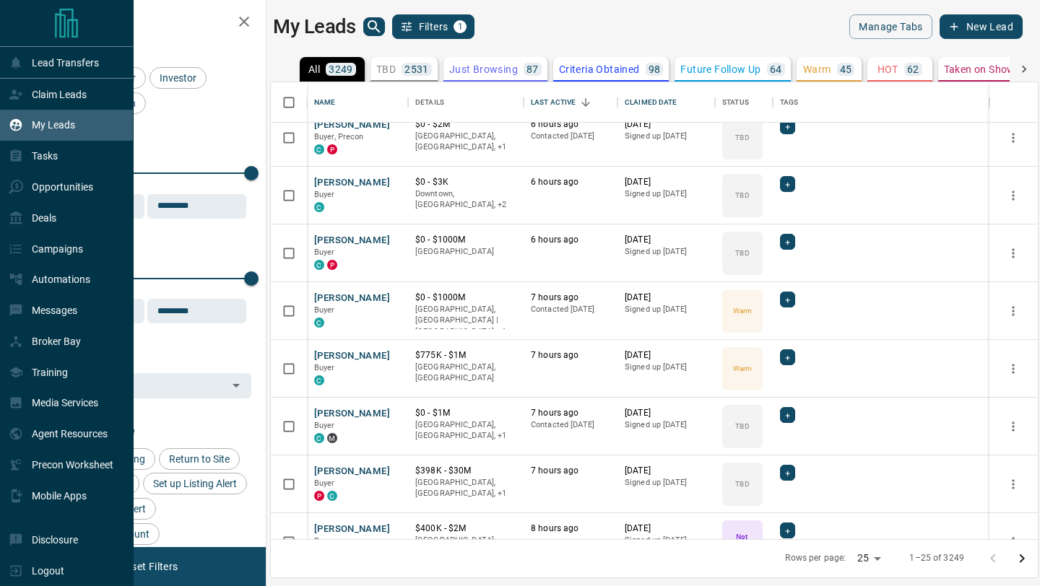
click at [63, 119] on div "My Leads" at bounding box center [42, 125] width 66 height 24
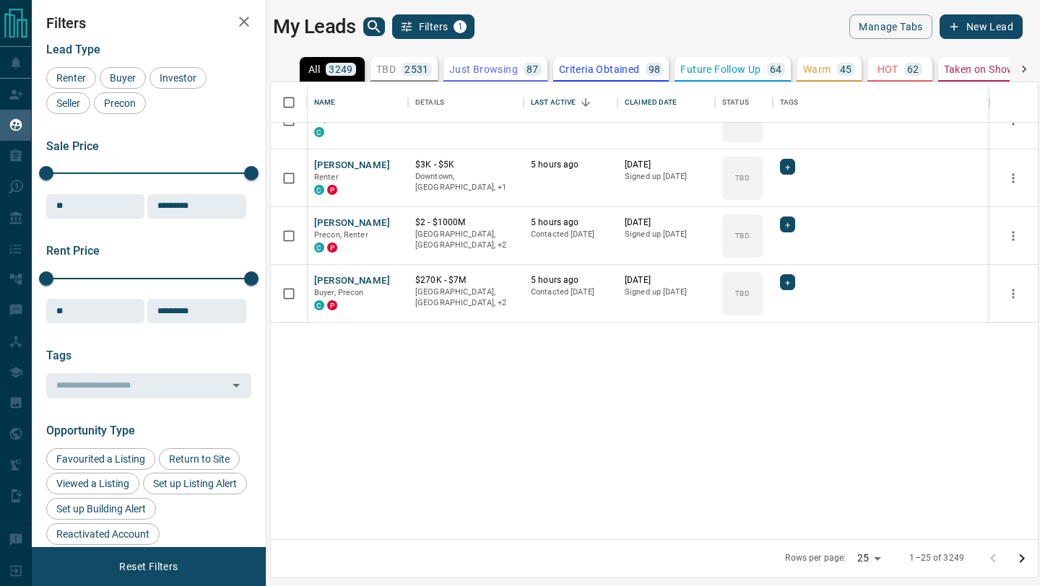
scroll to position [0, 0]
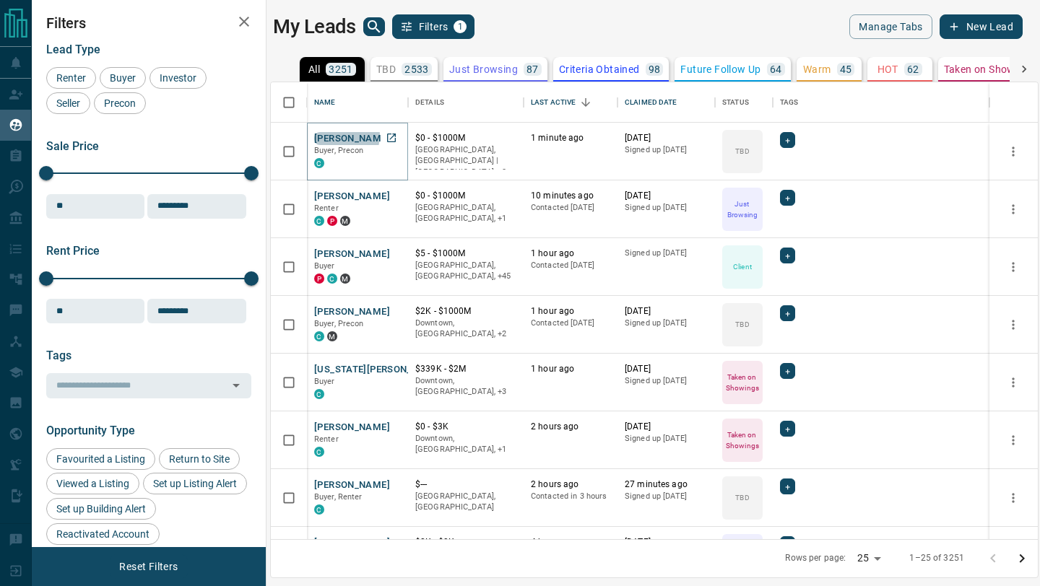
click at [346, 136] on button "Jessica C" at bounding box center [352, 139] width 76 height 14
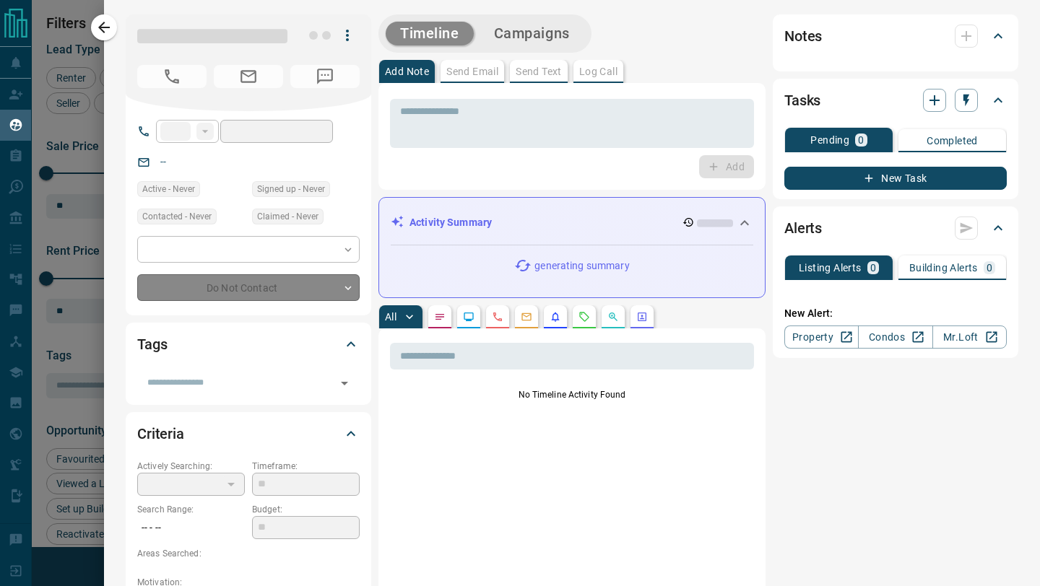
type input "**"
type input "**********"
type input "**"
type input "*"
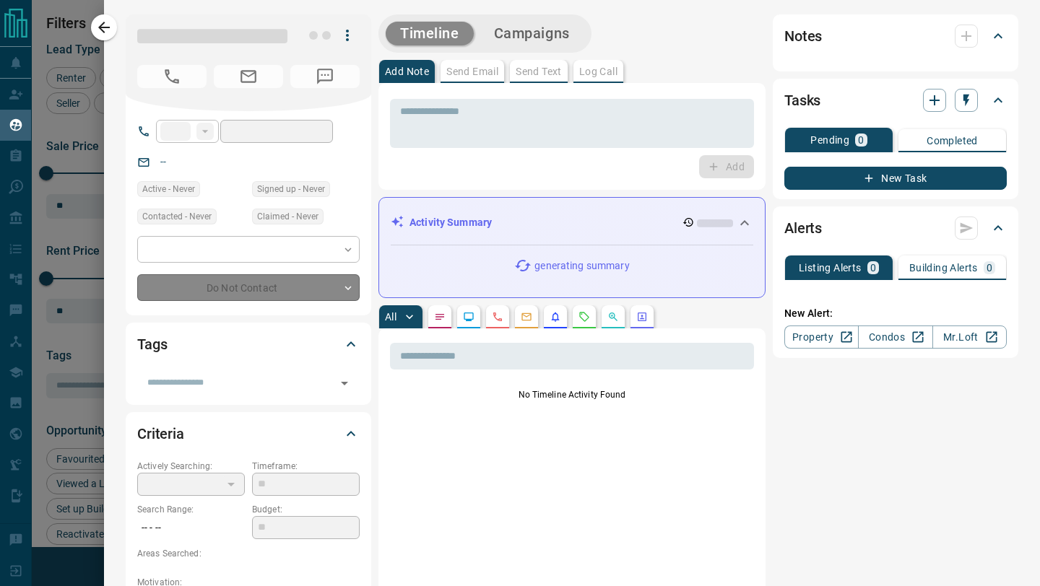
type input "**********"
type input "*********"
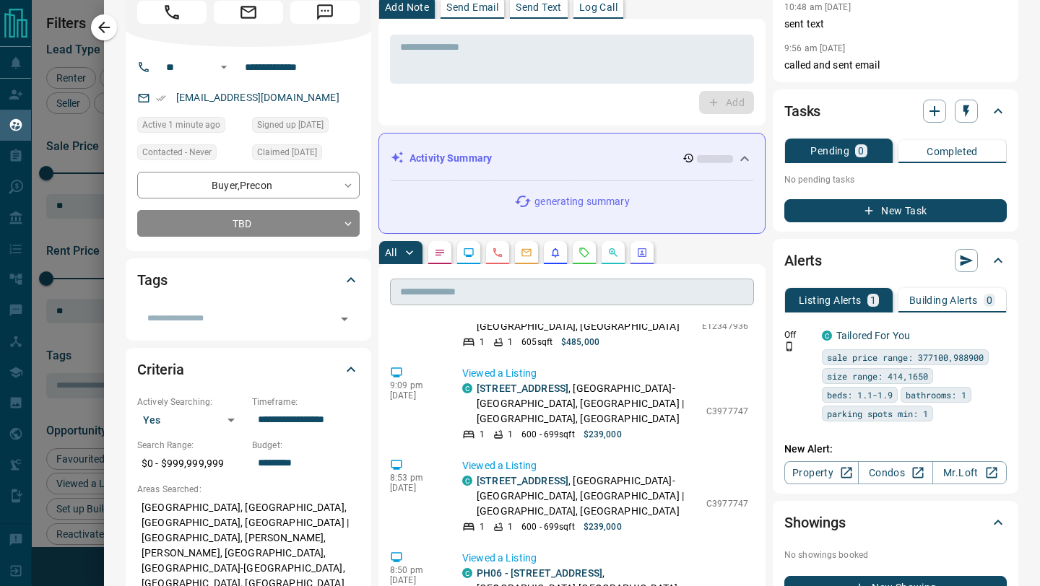
scroll to position [202, 0]
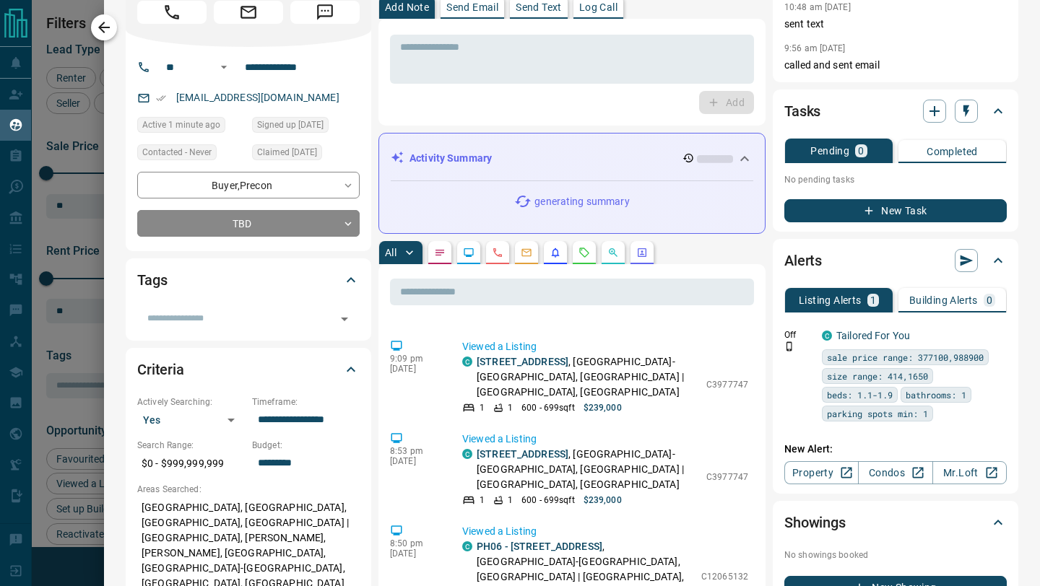
click at [106, 33] on icon "button" at bounding box center [103, 27] width 17 height 17
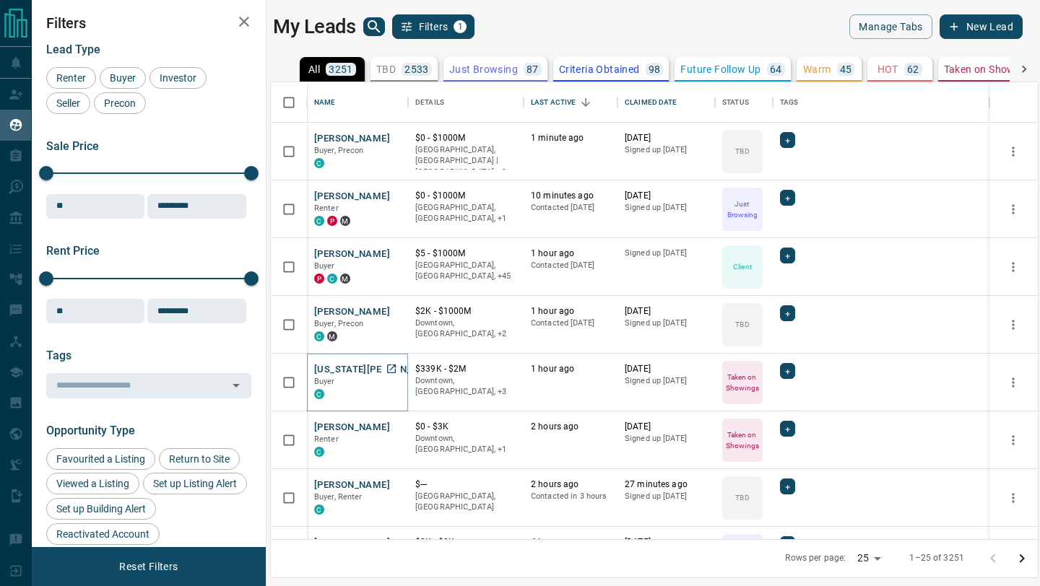
click at [345, 366] on button "[US_STATE][PERSON_NAME]" at bounding box center [378, 370] width 129 height 14
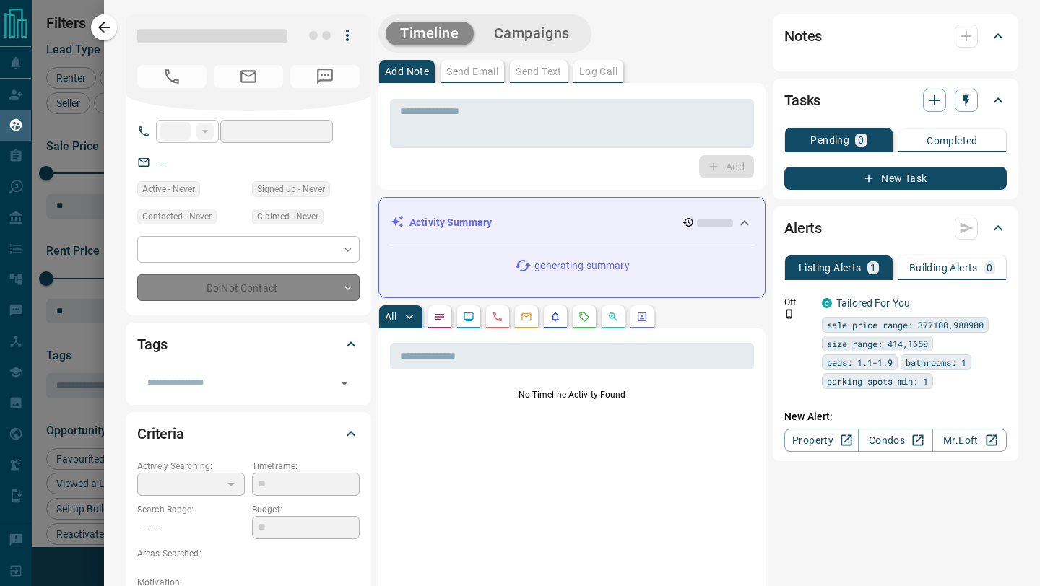
type input "**********"
type input "*"
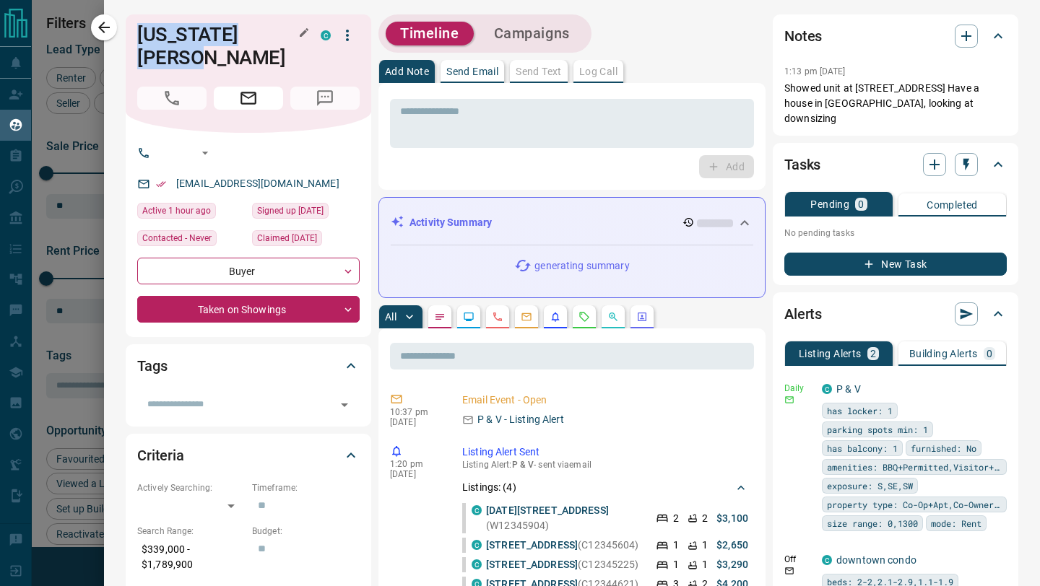
drag, startPoint x: 282, startPoint y: 35, endPoint x: 138, endPoint y: 29, distance: 144.6
click at [138, 29] on h1 "[US_STATE][PERSON_NAME]" at bounding box center [218, 46] width 162 height 46
copy h1 "[US_STATE][PERSON_NAME]"
